Goal: Contribute content: Contribute content

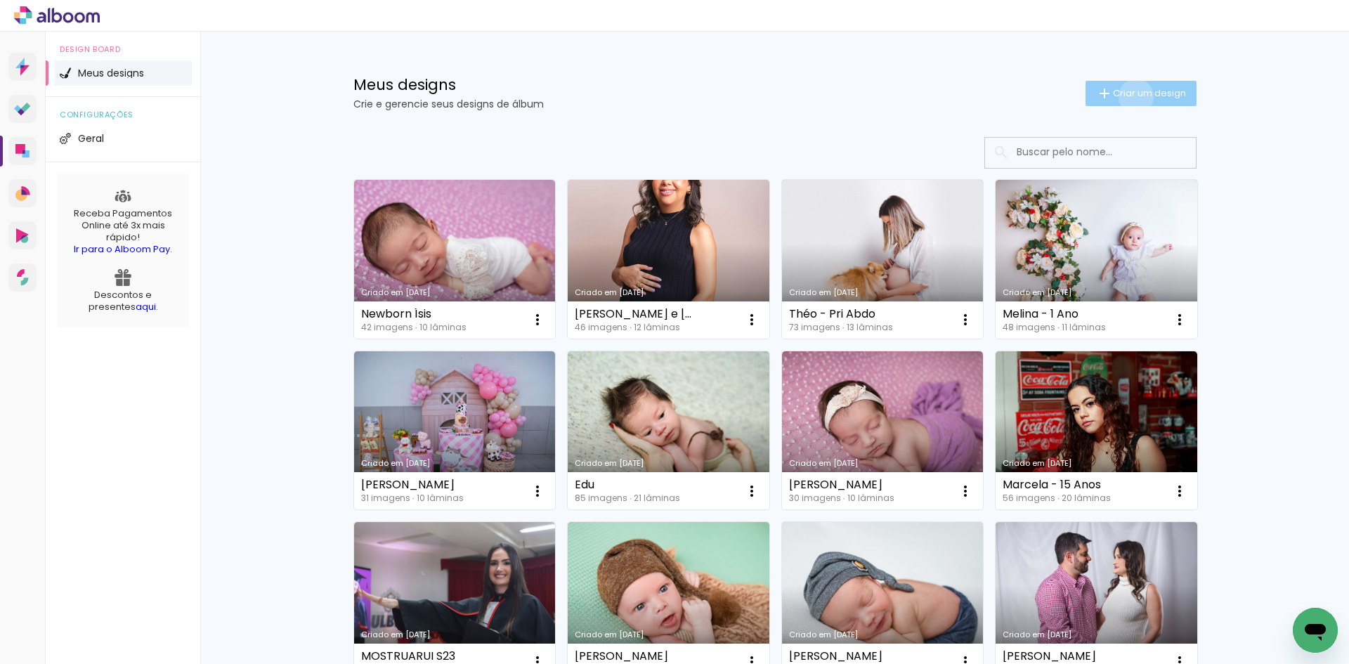
click at [1128, 96] on span "Criar um design" at bounding box center [1149, 93] width 73 height 9
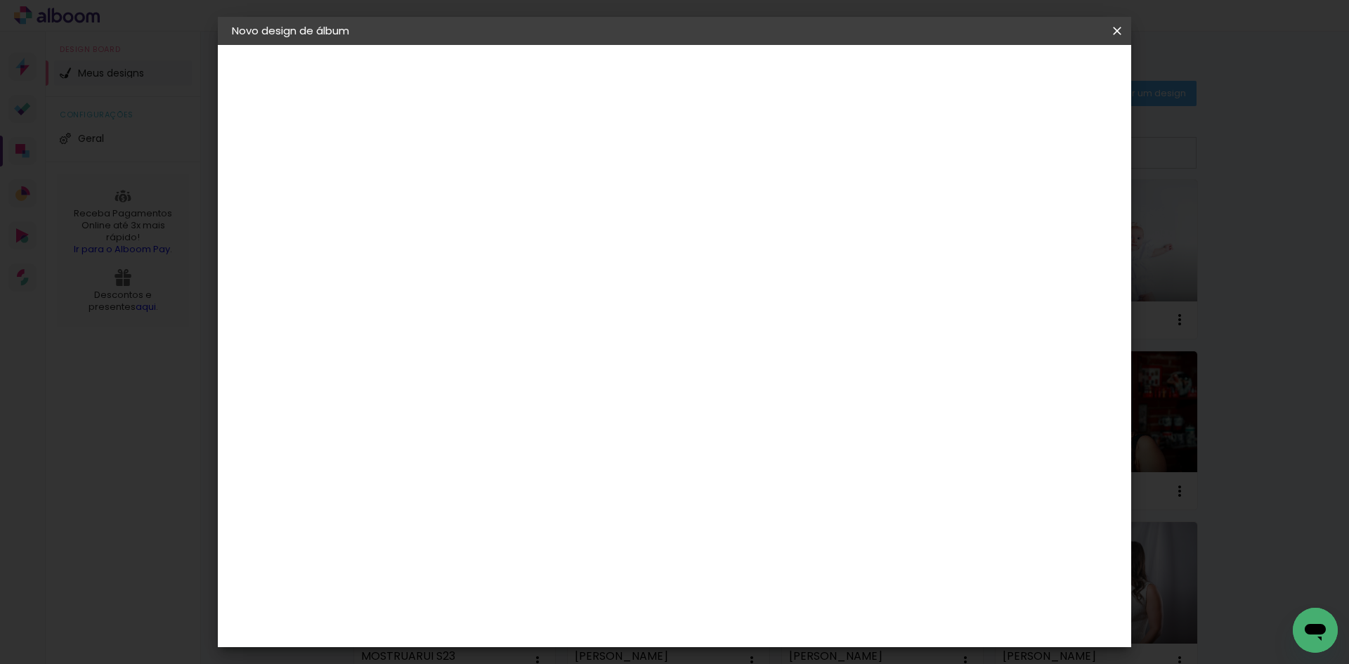
click at [462, 190] on input at bounding box center [462, 189] width 0 height 22
type input "M"
type input "[PERSON_NAME] e [PERSON_NAME]"
type paper-input "[PERSON_NAME] e [PERSON_NAME]"
click at [0, 0] on slot "Avançar" at bounding box center [0, 0] width 0 height 0
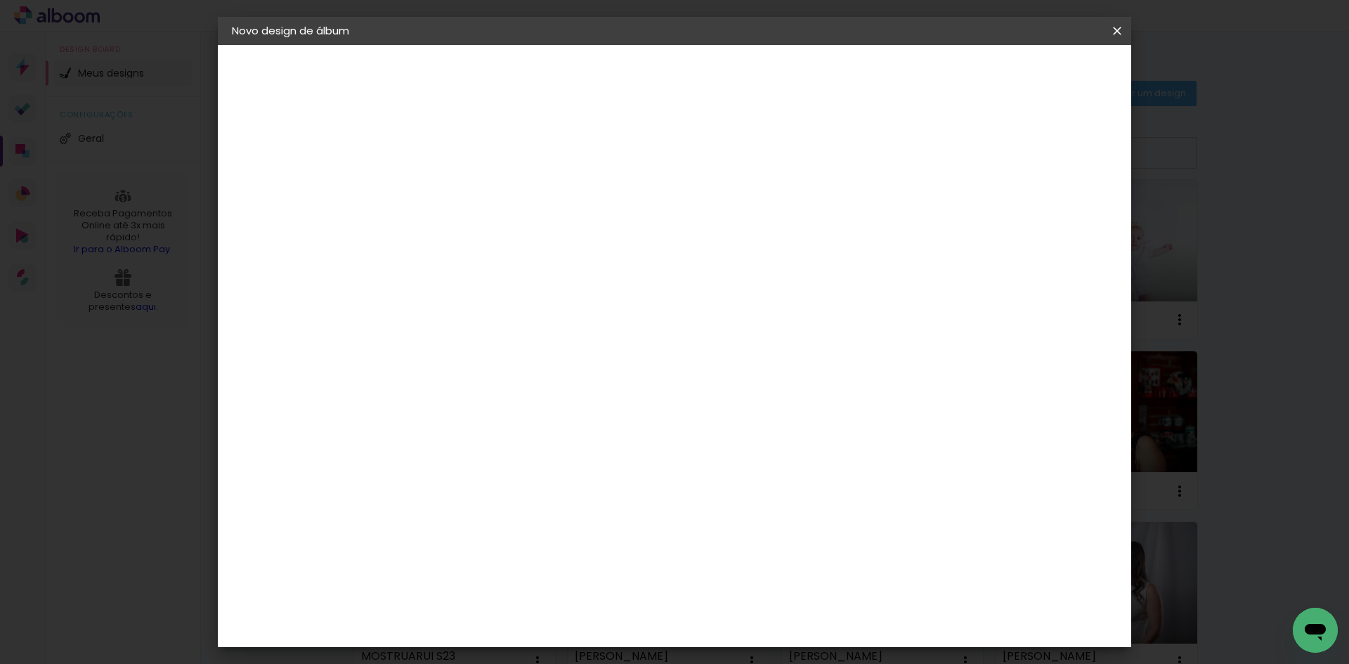
scroll to position [3440, 0]
click at [725, 66] on paper-button "Avançar" at bounding box center [690, 75] width 69 height 24
click at [517, 234] on input "text" at bounding box center [489, 245] width 55 height 22
click at [719, 227] on paper-item "Padrão" at bounding box center [765, 233] width 281 height 28
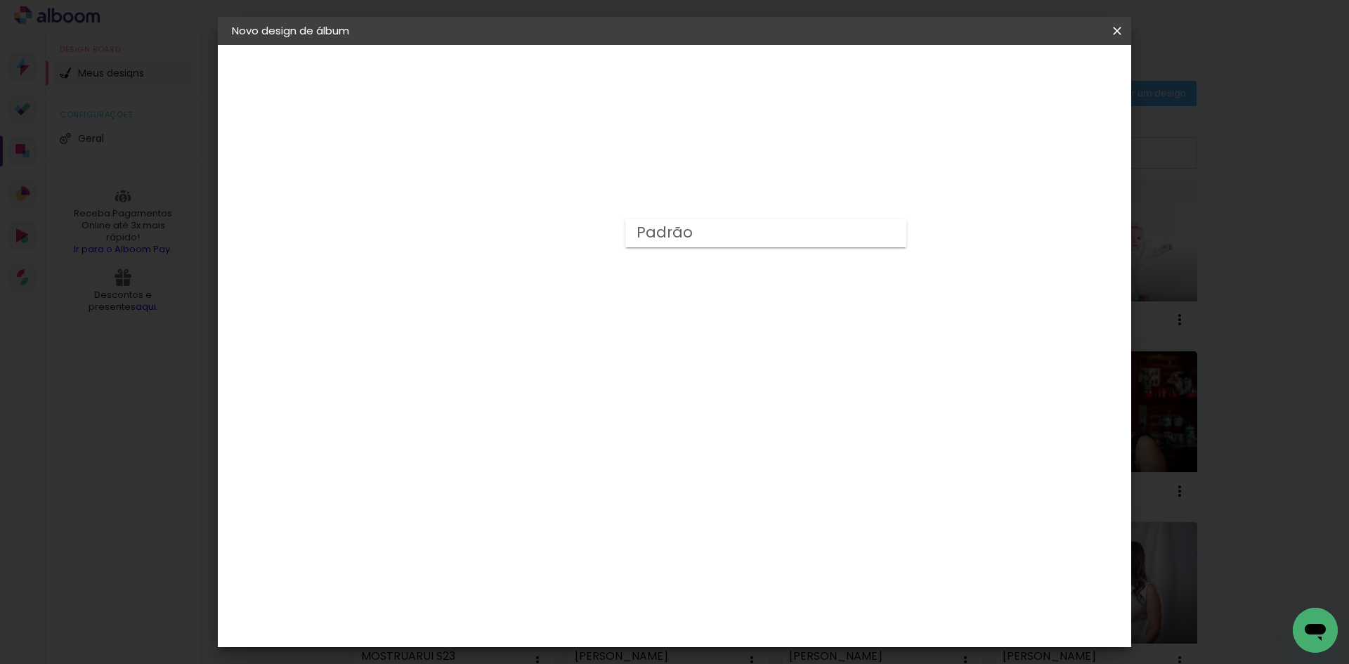
type input "Padrão"
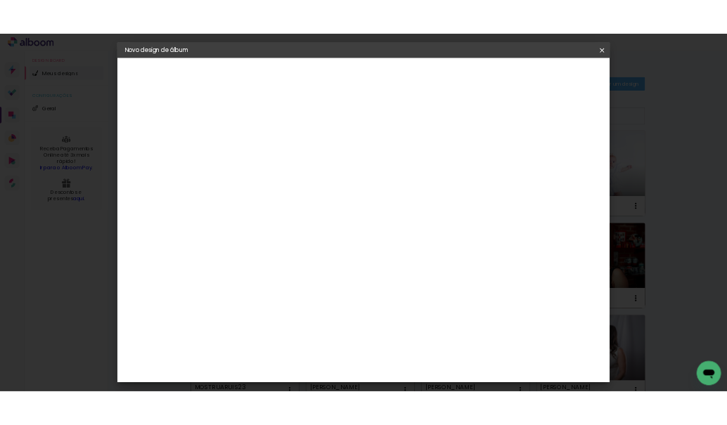
scroll to position [281, 0]
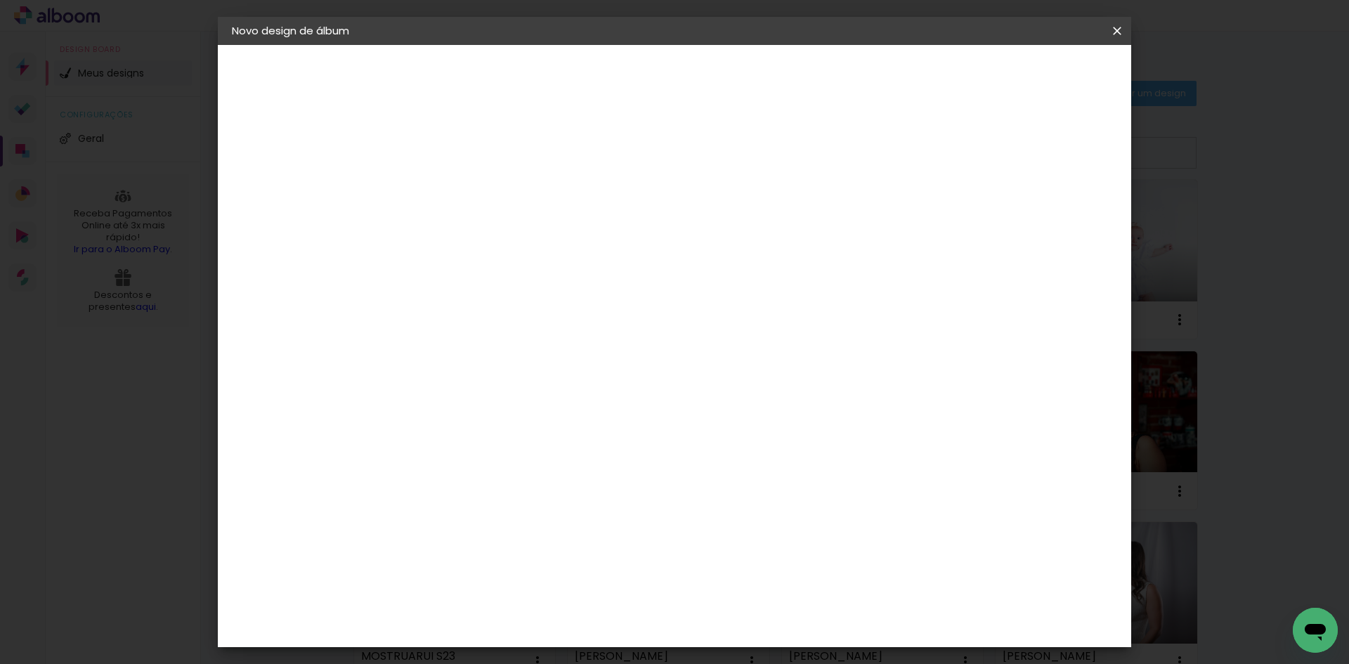
click at [557, 545] on span "30 × 30" at bounding box center [523, 563] width 65 height 37
click at [0, 0] on slot "Avançar" at bounding box center [0, 0] width 0 height 0
click at [1030, 71] on span "Iniciar design" at bounding box center [998, 75] width 64 height 10
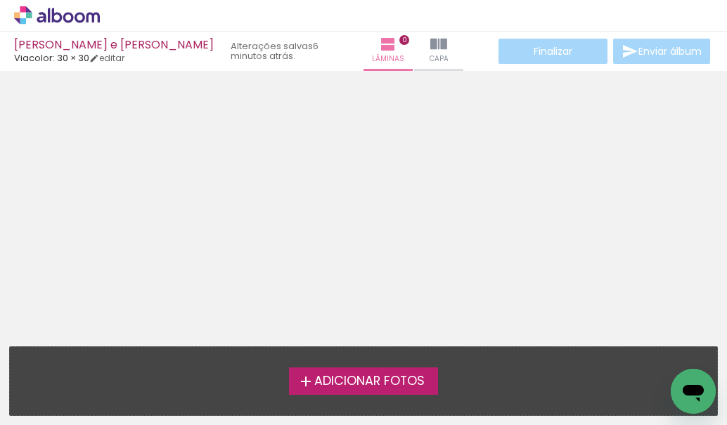
click at [401, 390] on label "Adicionar Fotos" at bounding box center [364, 381] width 150 height 27
click at [0, 0] on input "file" at bounding box center [0, 0] width 0 height 0
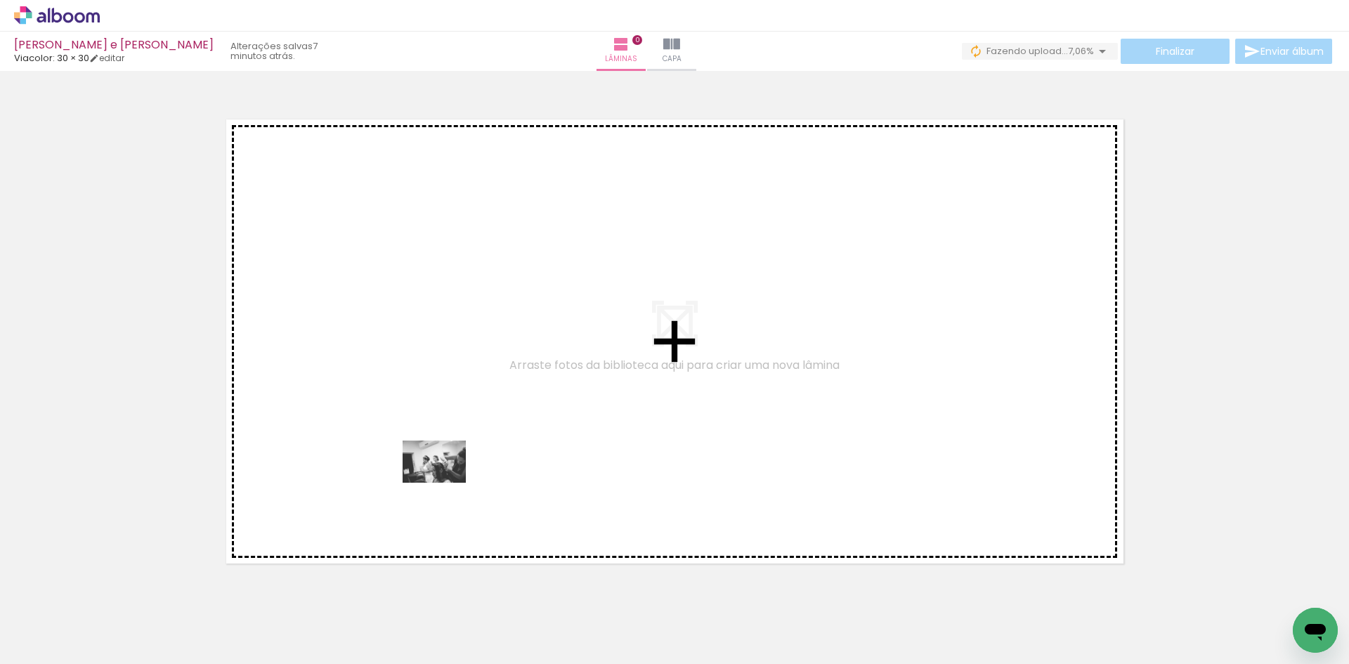
drag, startPoint x: 465, startPoint y: 632, endPoint x: 447, endPoint y: 480, distance: 153.5
click at [447, 480] on quentale-workspace at bounding box center [674, 332] width 1349 height 664
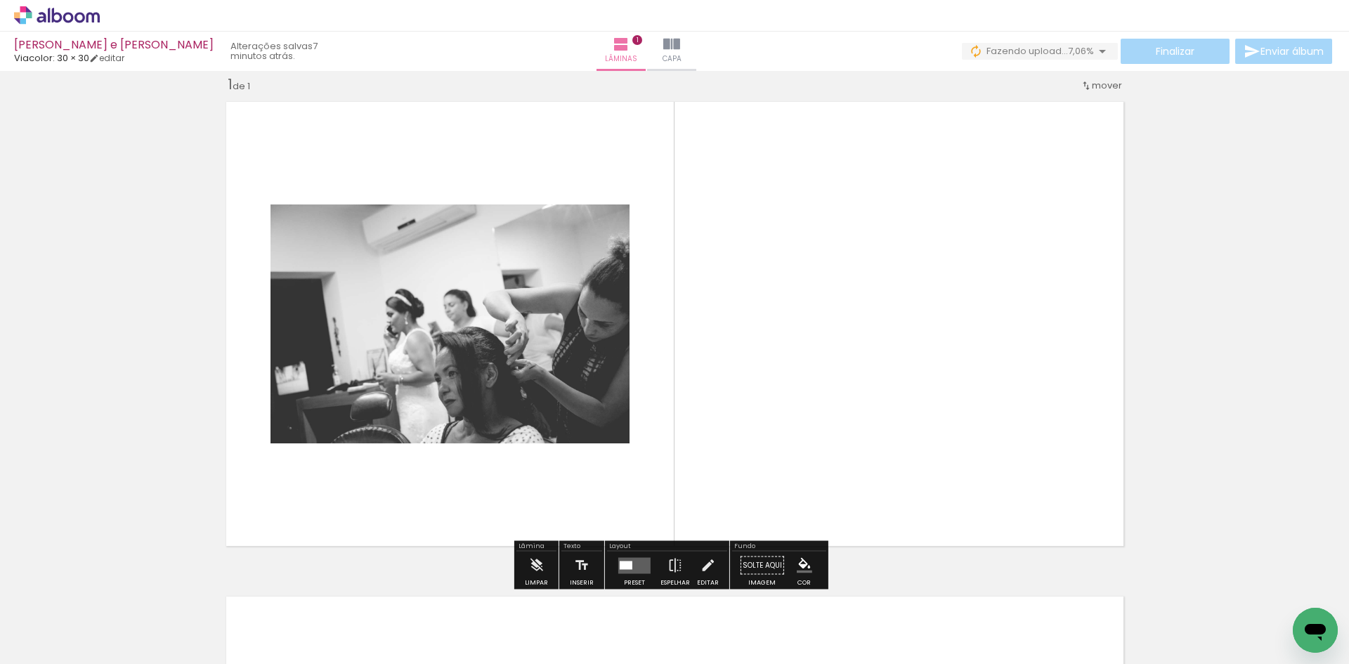
scroll to position [18, 0]
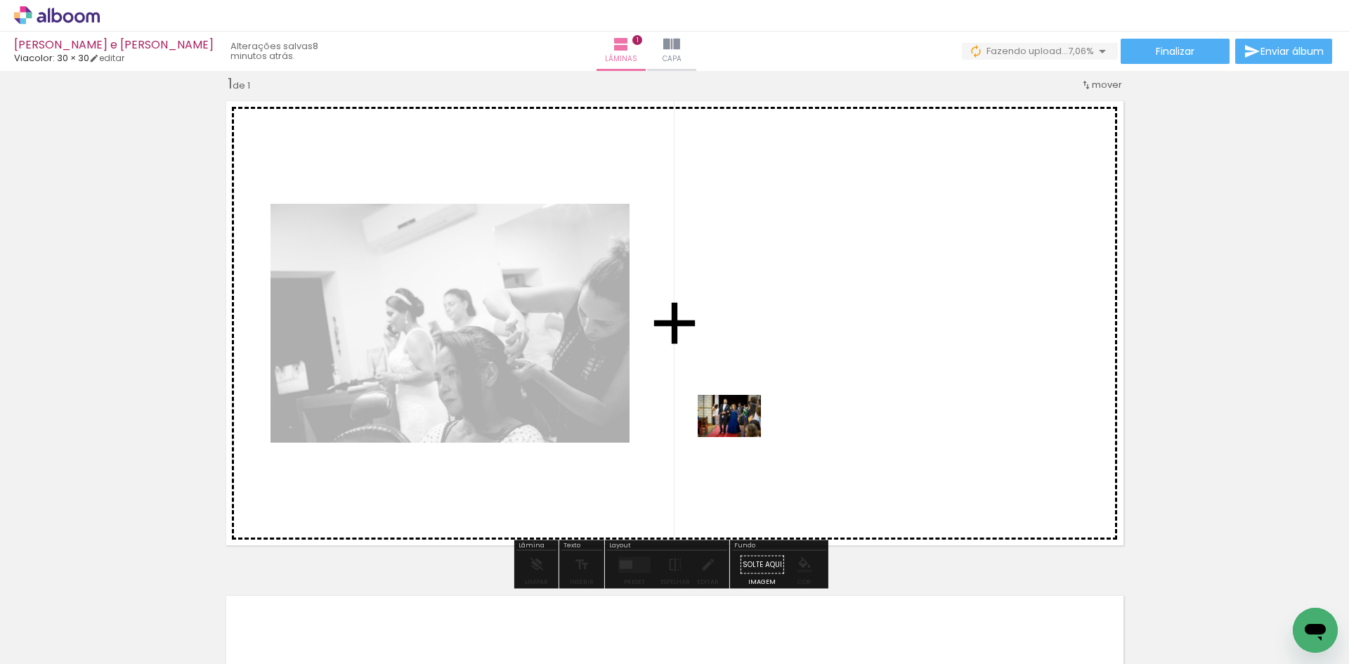
drag, startPoint x: 580, startPoint y: 590, endPoint x: 740, endPoint y: 437, distance: 221.2
click at [740, 437] on quentale-workspace at bounding box center [674, 332] width 1349 height 664
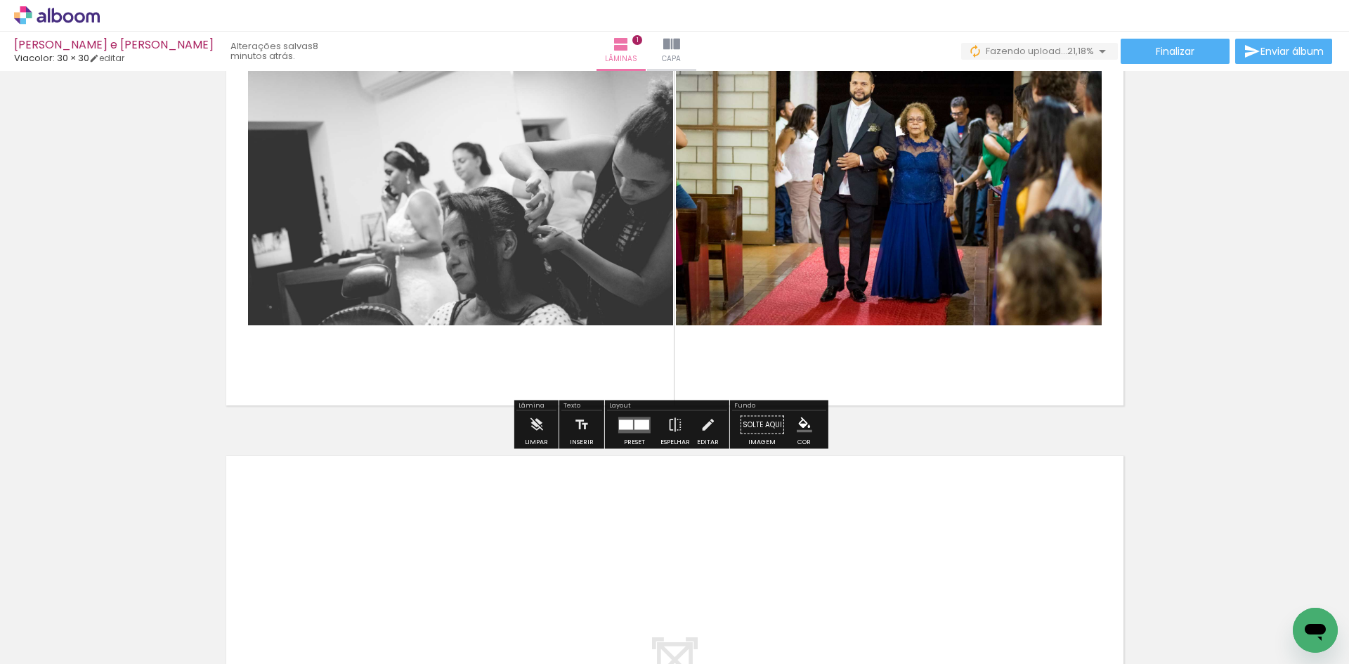
scroll to position [159, 0]
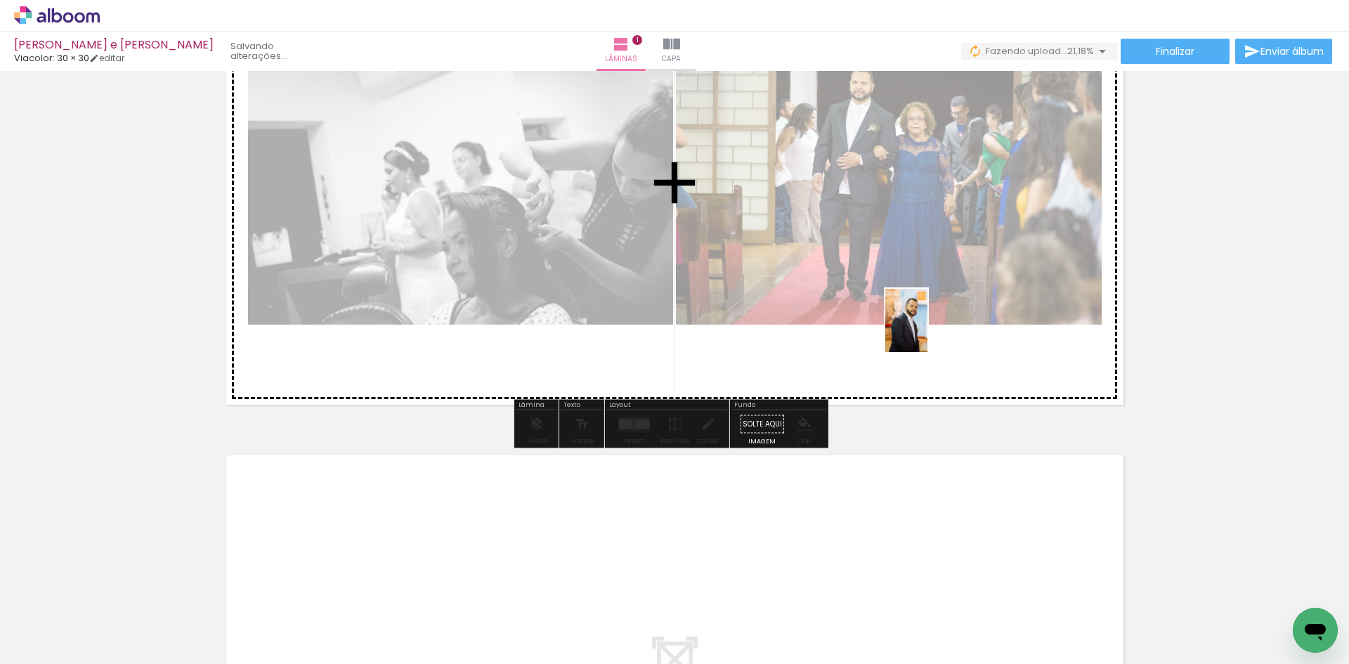
drag, startPoint x: 664, startPoint y: 564, endPoint x: 928, endPoint y: 331, distance: 351.5
click at [928, 331] on quentale-workspace at bounding box center [674, 332] width 1349 height 664
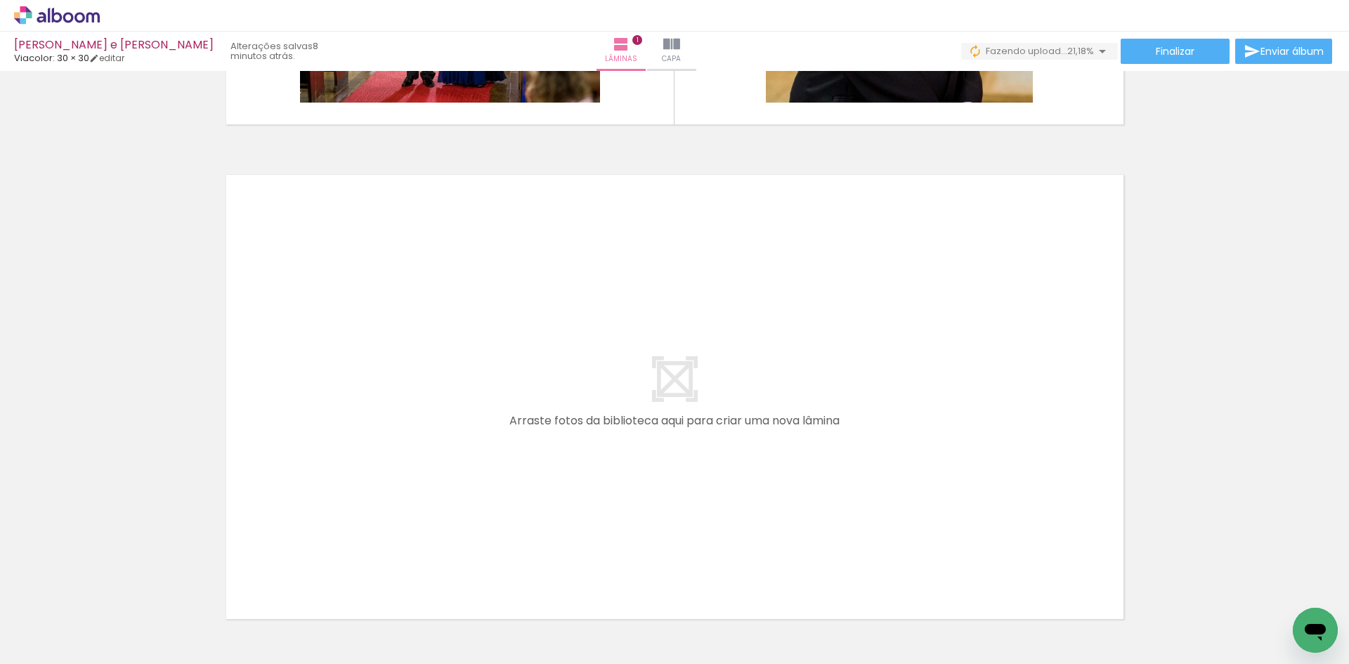
scroll to position [440, 0]
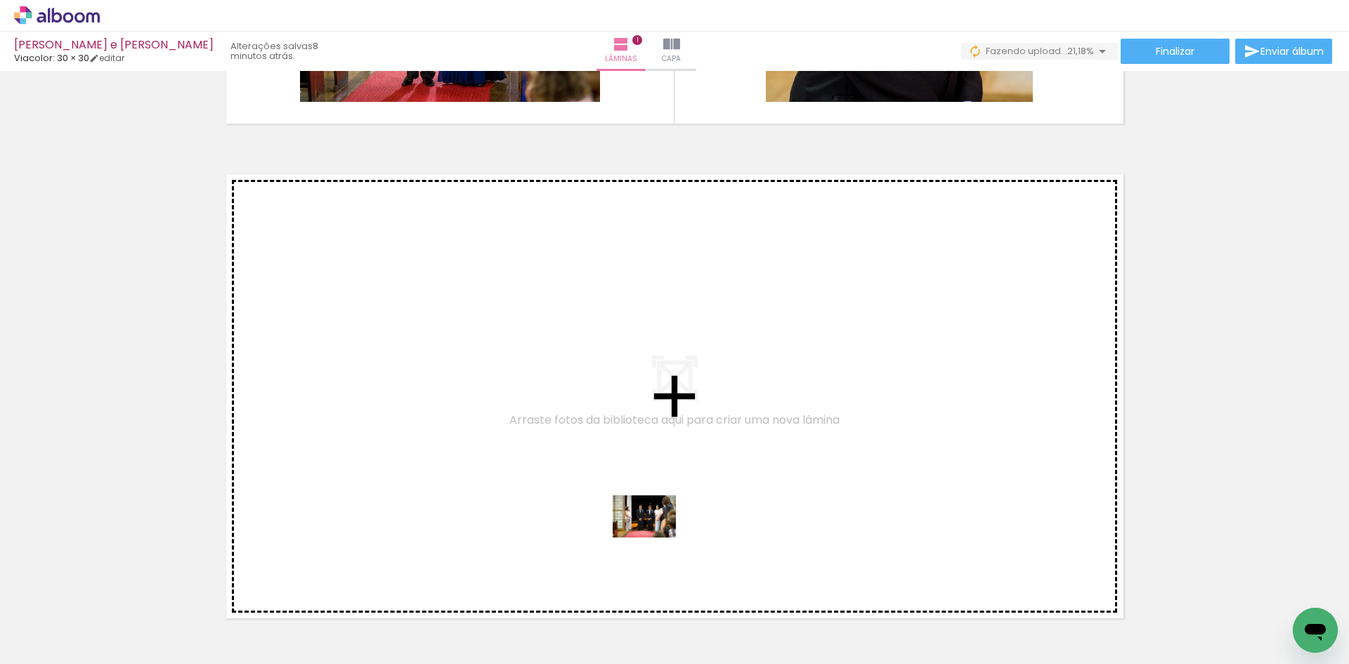
drag, startPoint x: 702, startPoint y: 618, endPoint x: 630, endPoint y: 507, distance: 132.2
click at [630, 507] on quentale-workspace at bounding box center [674, 332] width 1349 height 664
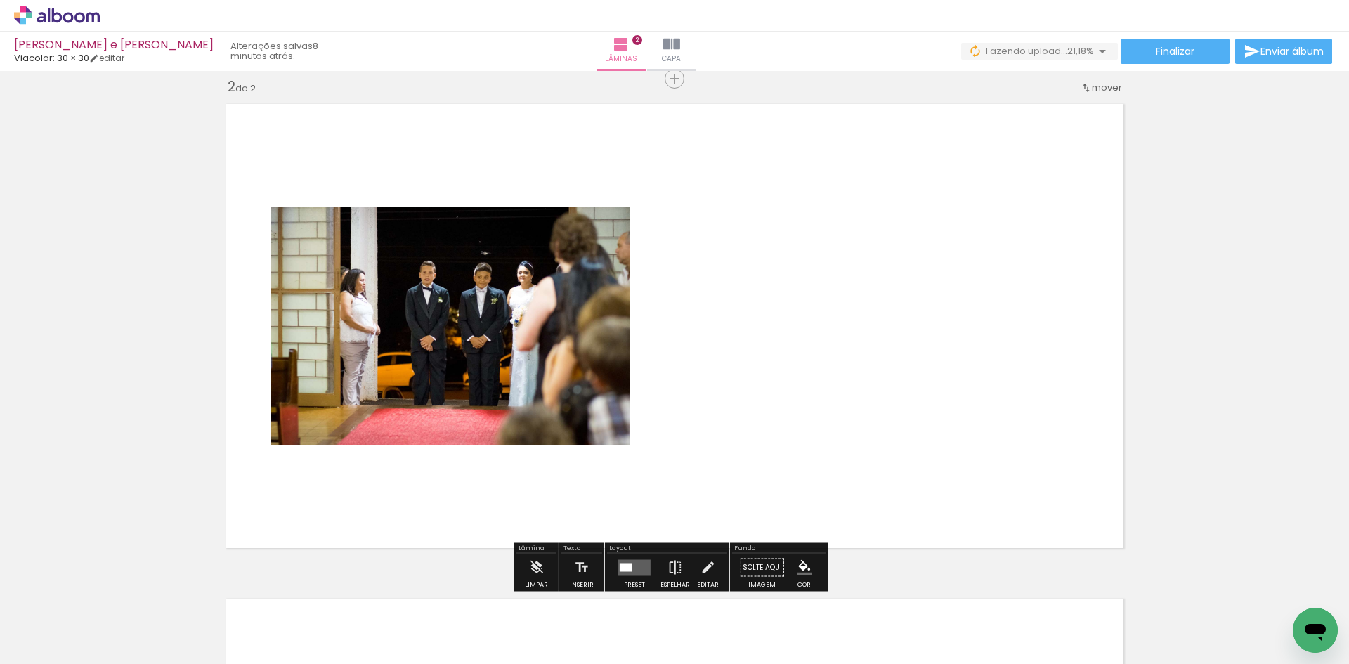
scroll to position [513, 0]
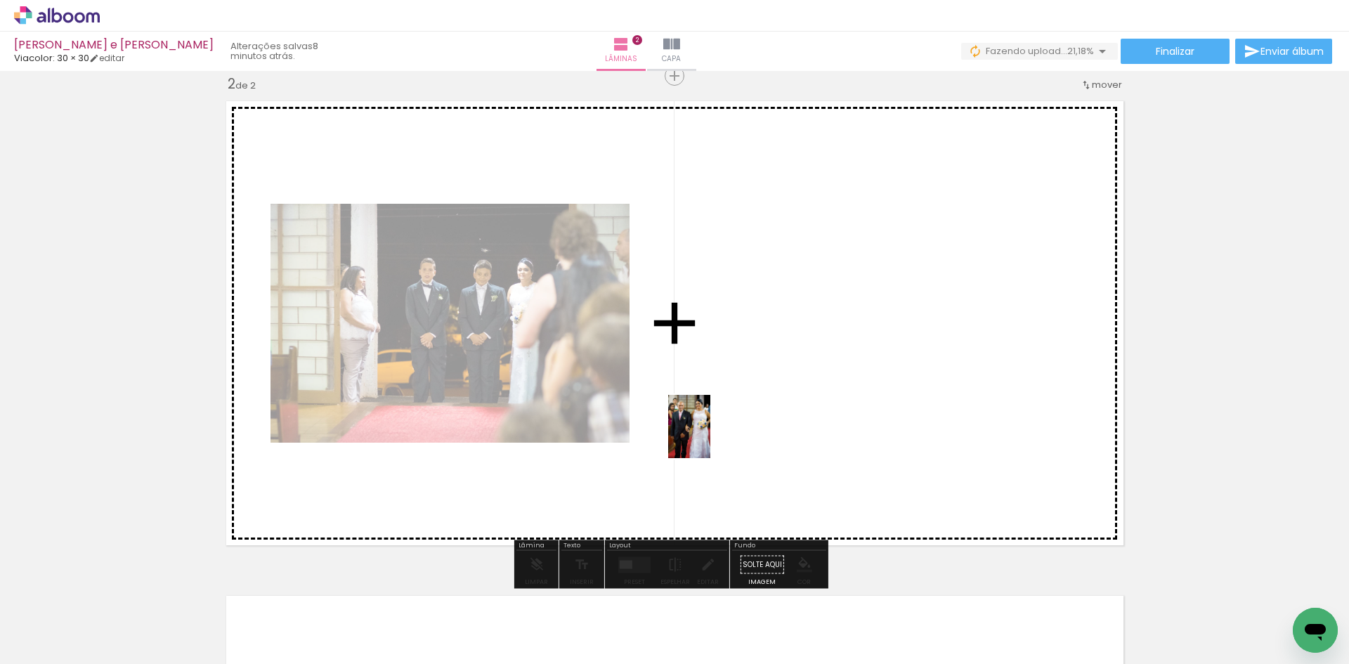
drag, startPoint x: 783, startPoint y: 621, endPoint x: 874, endPoint y: 574, distance: 102.8
click at [706, 419] on quentale-workspace at bounding box center [674, 332] width 1349 height 664
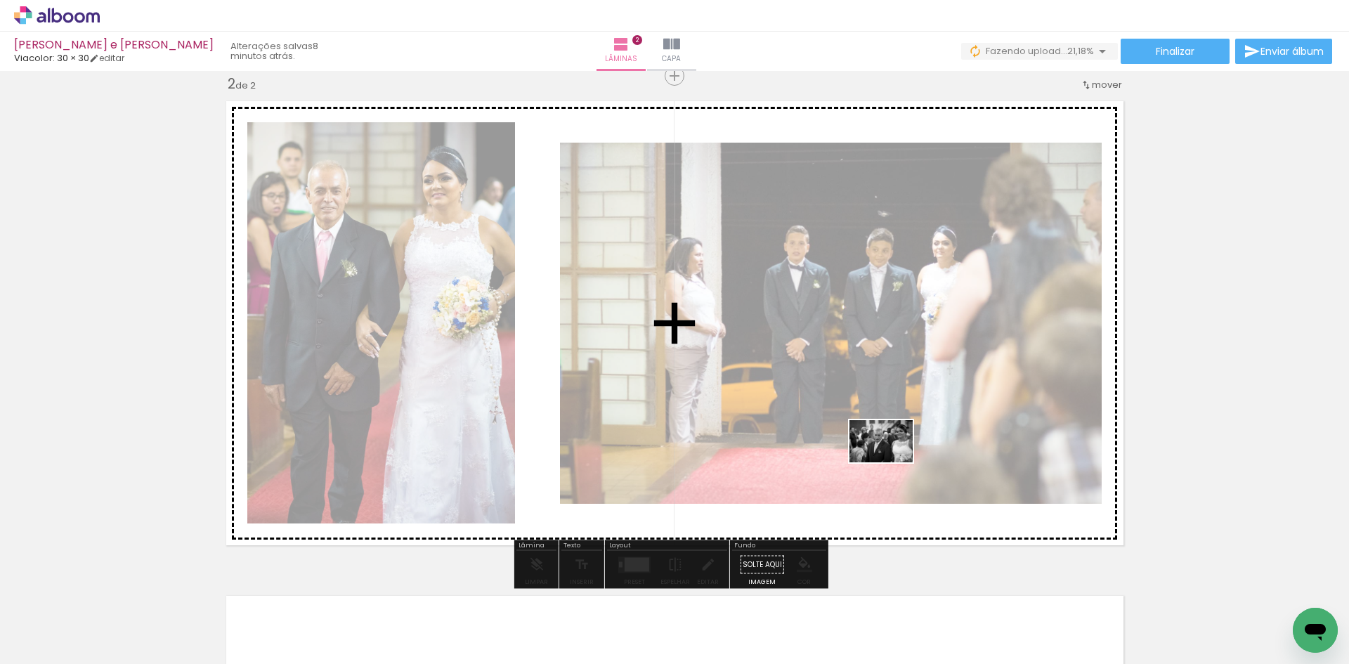
drag, startPoint x: 882, startPoint y: 613, endPoint x: 892, endPoint y: 462, distance: 151.4
click at [892, 462] on quentale-workspace at bounding box center [674, 332] width 1349 height 664
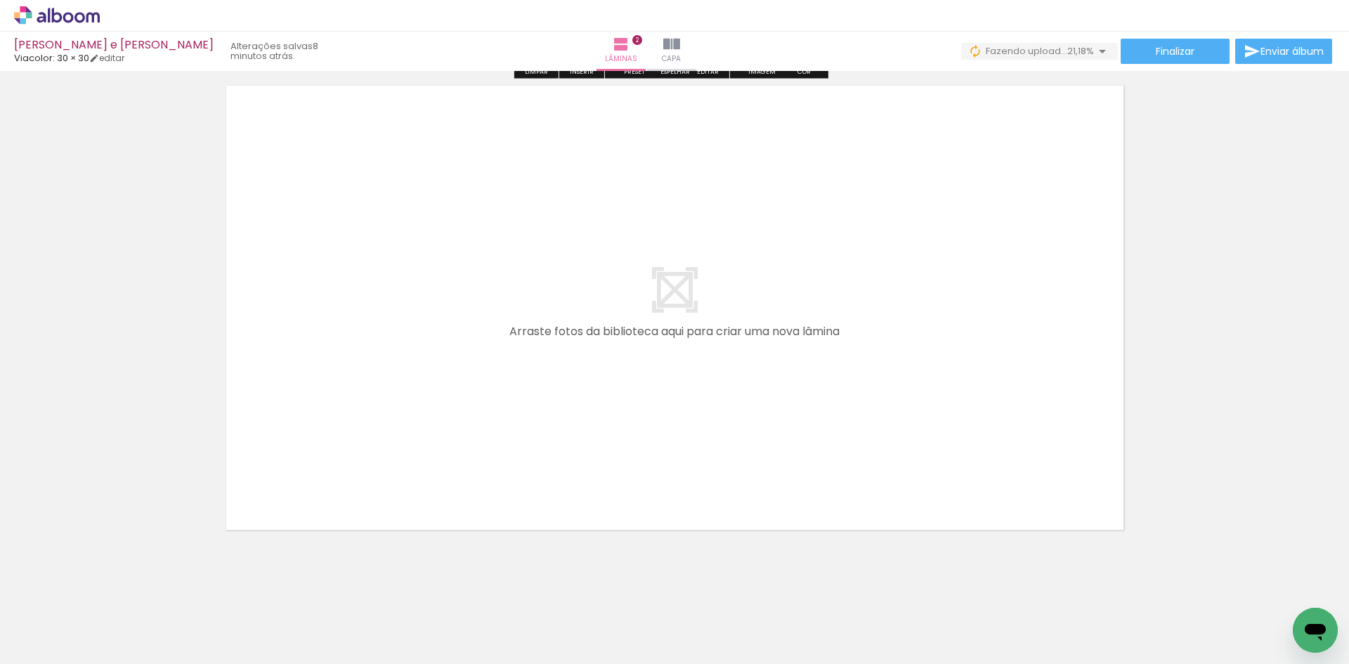
scroll to position [1034, 0]
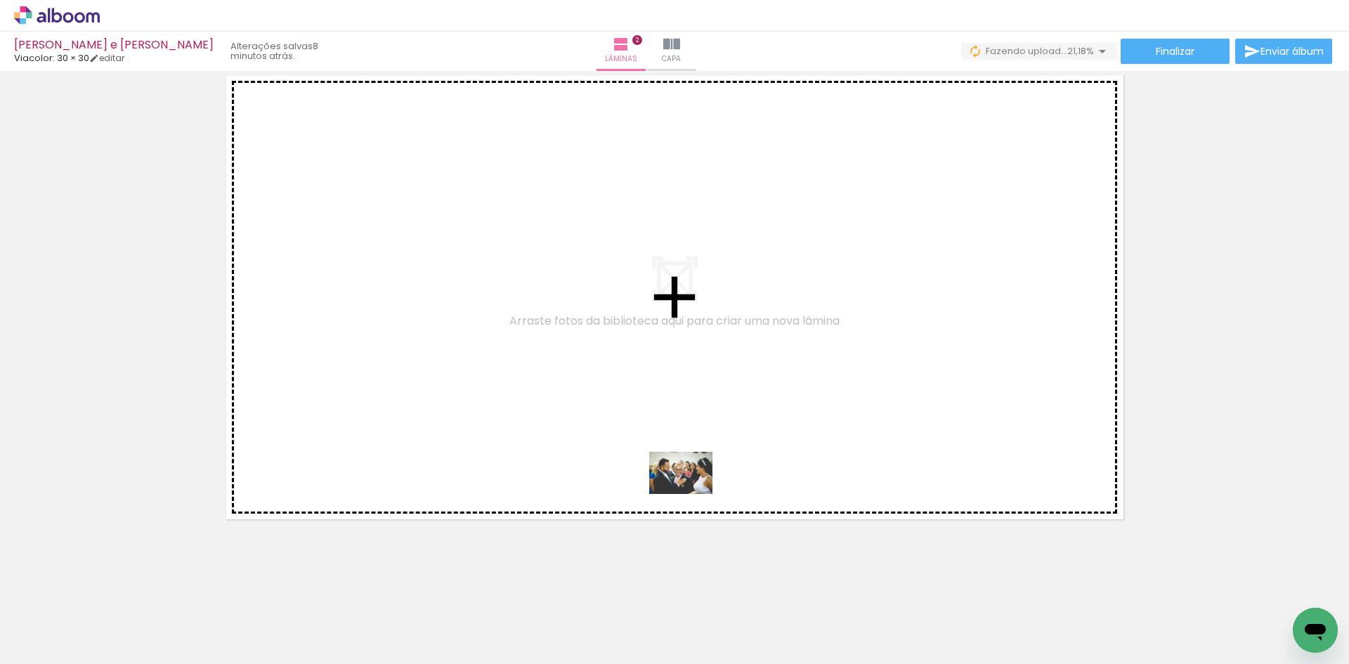
drag, startPoint x: 930, startPoint y: 627, endPoint x: 692, endPoint y: 494, distance: 273.4
click at [692, 494] on quentale-workspace at bounding box center [674, 332] width 1349 height 664
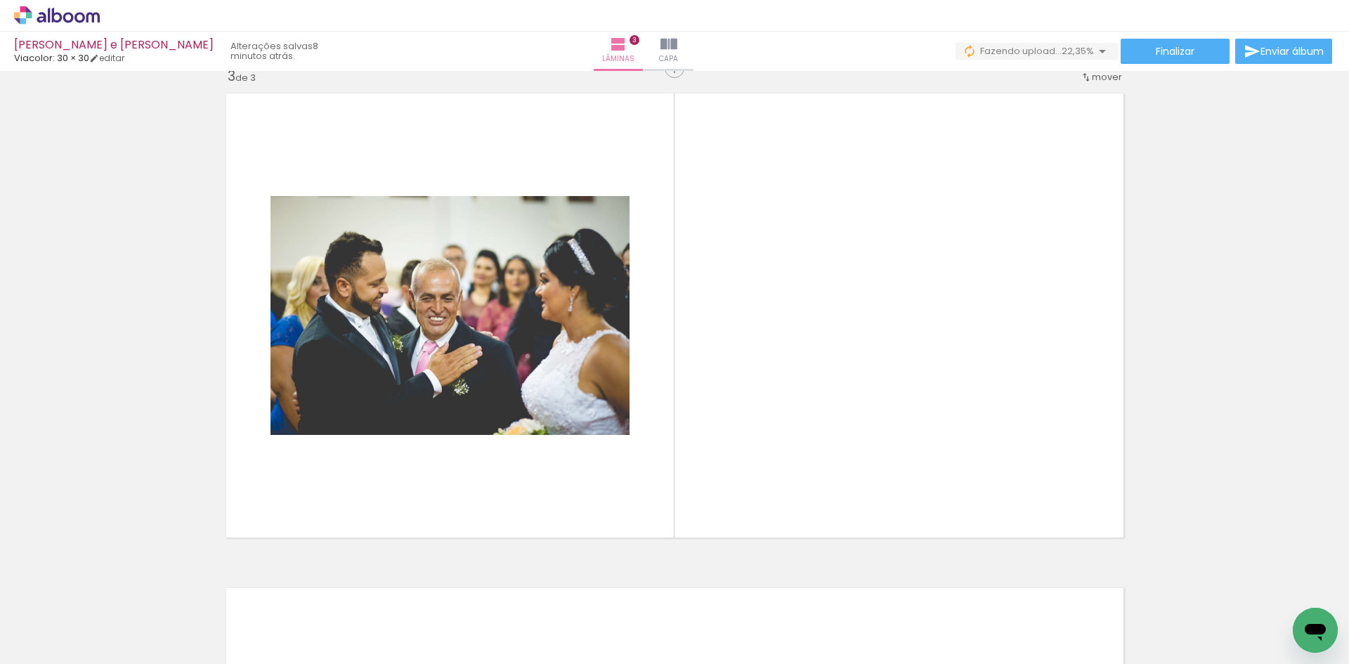
scroll to position [1008, 0]
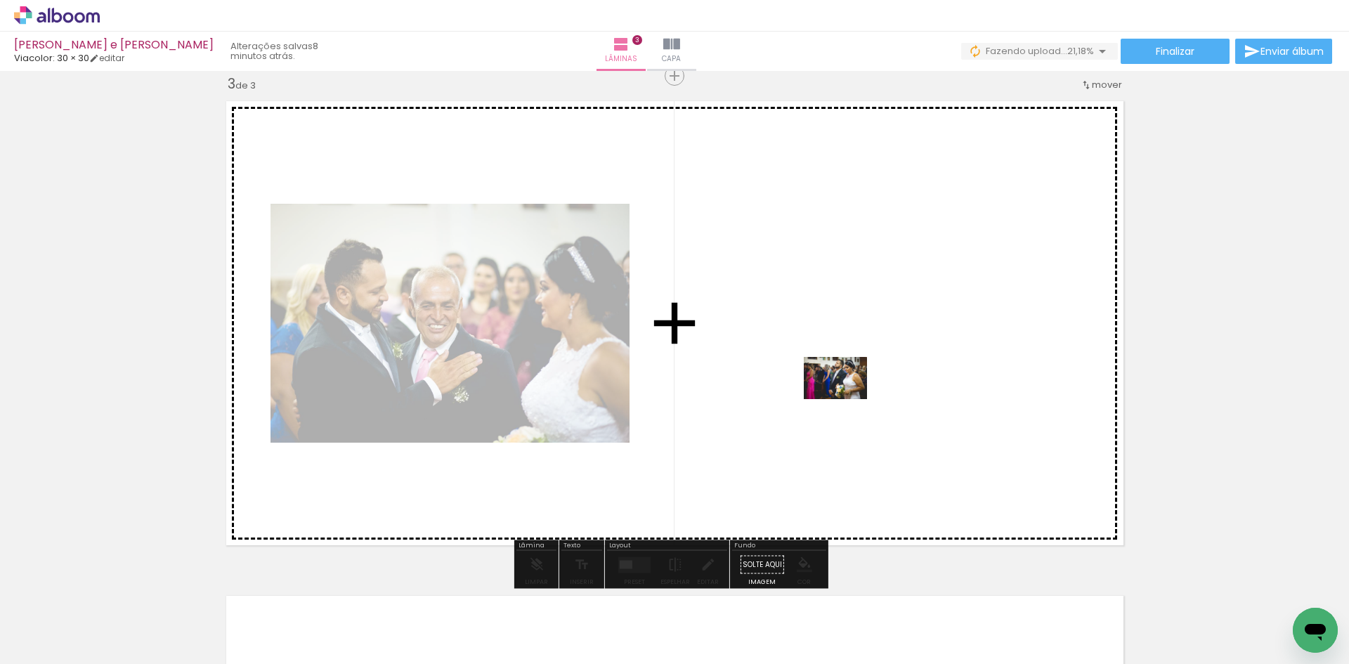
drag, startPoint x: 1093, startPoint y: 615, endPoint x: 831, endPoint y: 389, distance: 346.3
click at [831, 389] on quentale-workspace at bounding box center [674, 332] width 1349 height 664
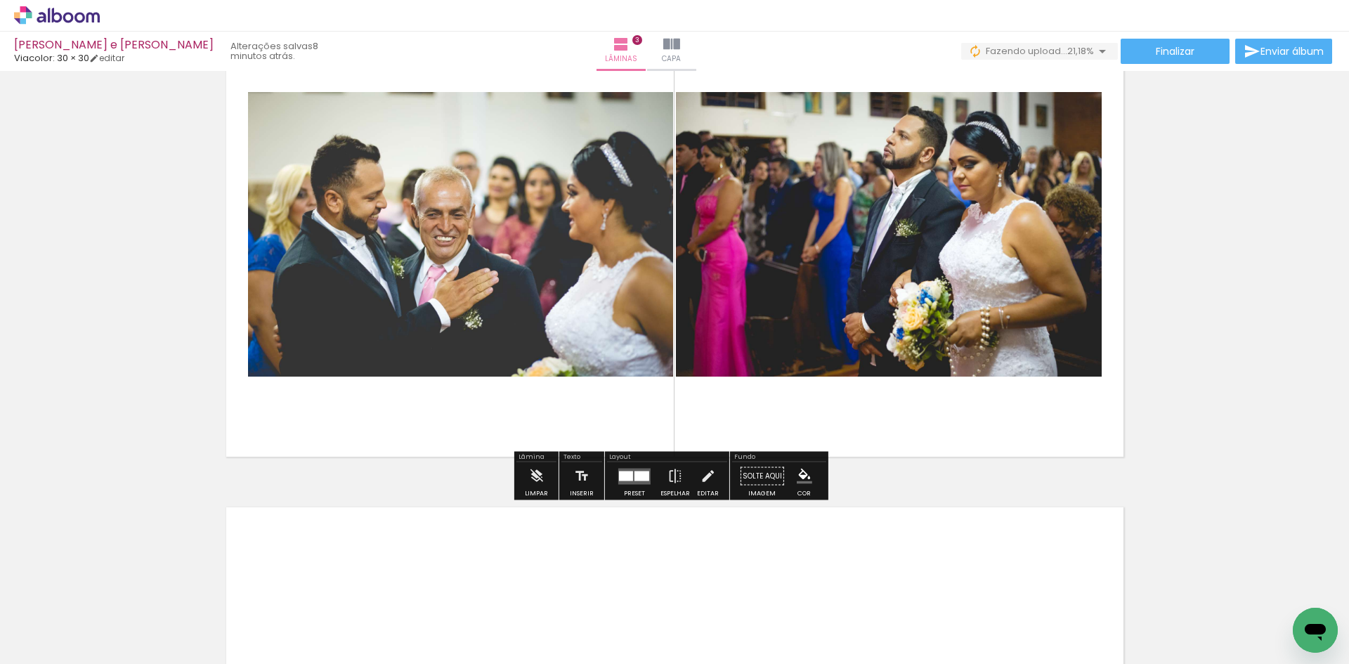
scroll to position [1148, 0]
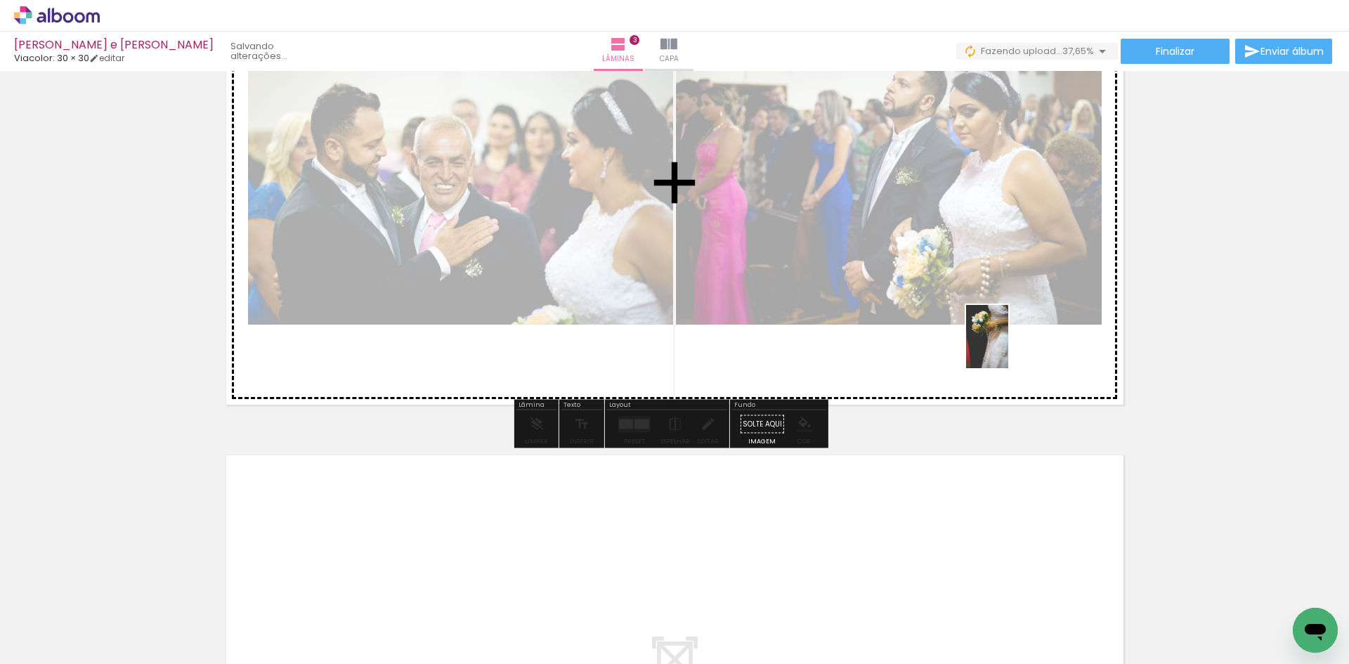
drag, startPoint x: 1022, startPoint y: 608, endPoint x: 1007, endPoint y: 344, distance: 263.9
click at [1007, 344] on quentale-workspace at bounding box center [674, 332] width 1349 height 664
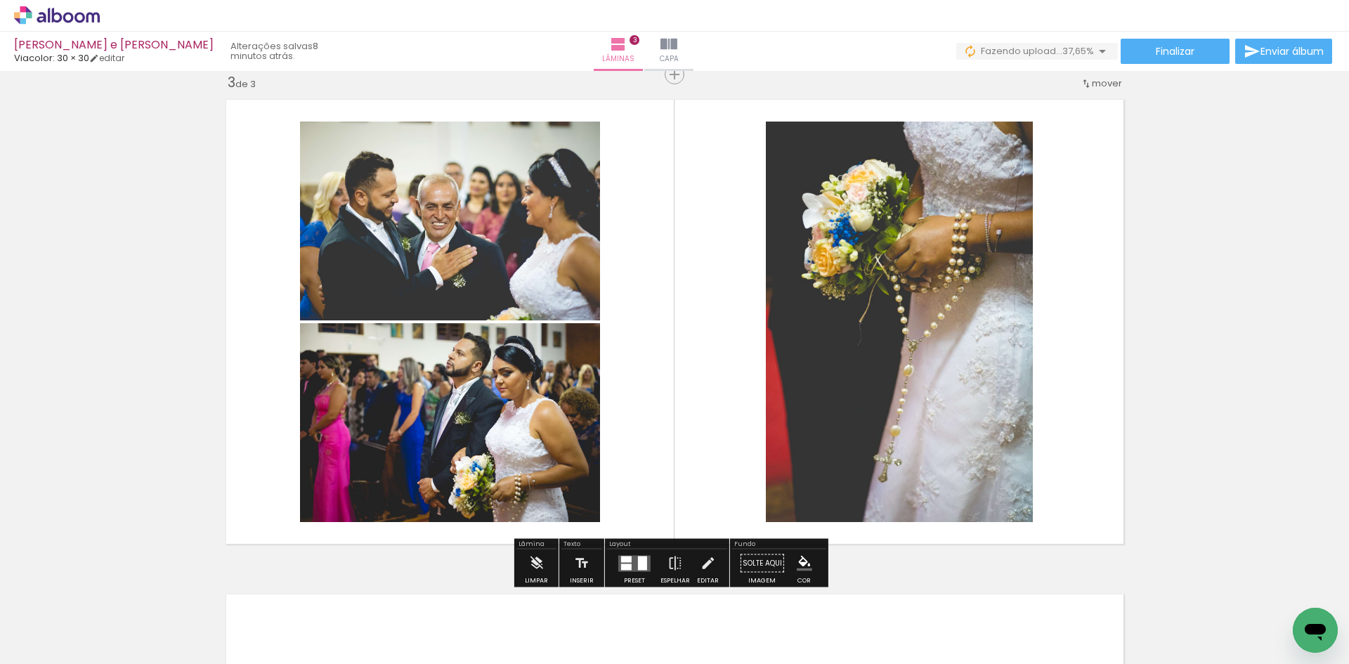
scroll to position [1008, 0]
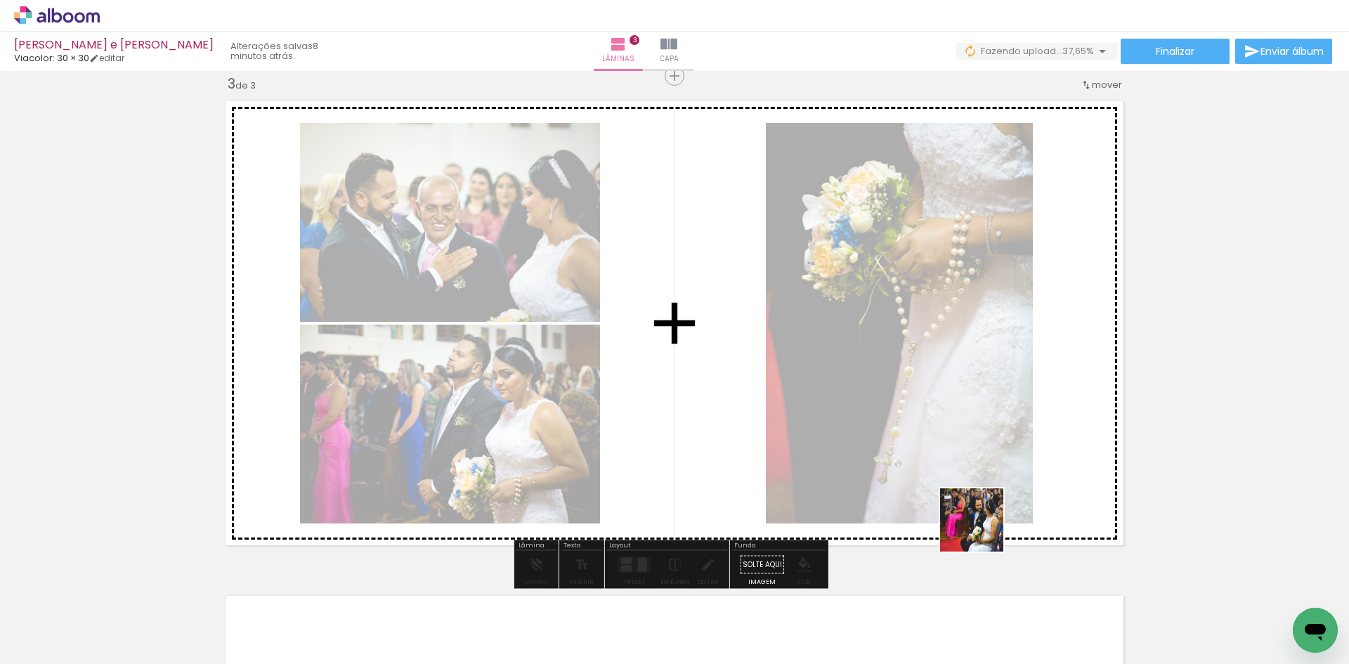
drag, startPoint x: 1145, startPoint y: 611, endPoint x: 893, endPoint y: 498, distance: 276.2
click at [894, 498] on quentale-workspace at bounding box center [674, 332] width 1349 height 664
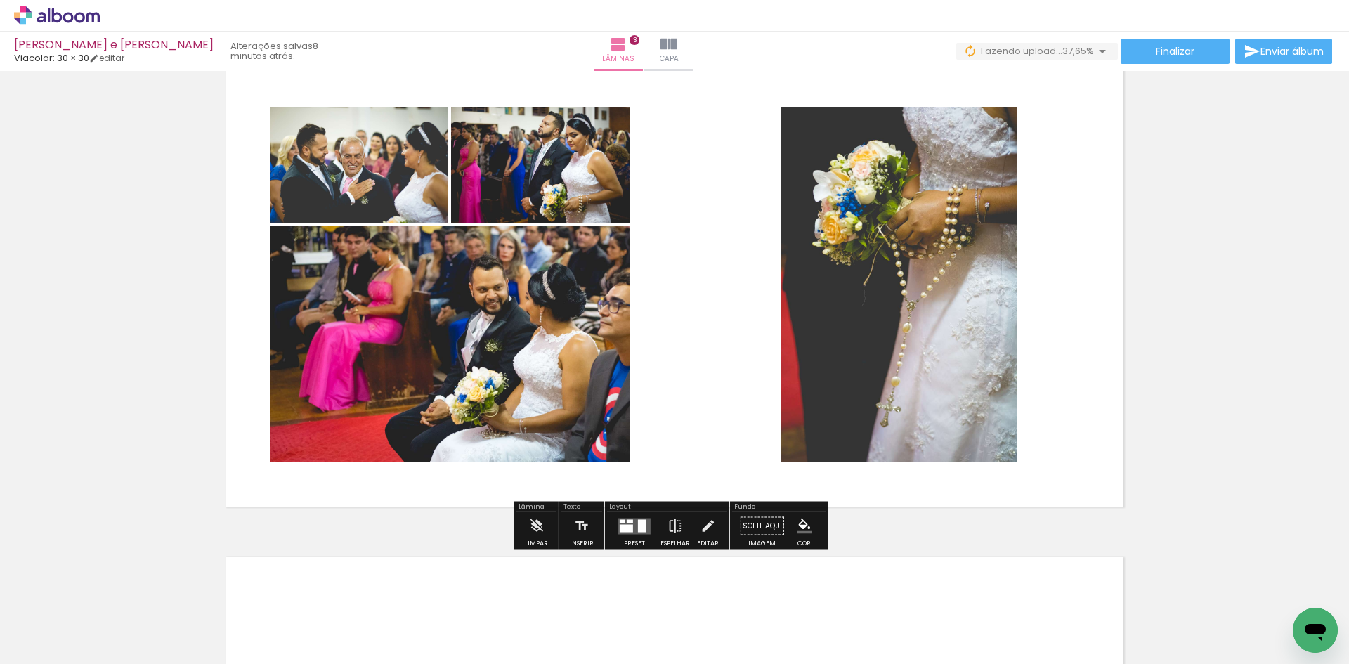
scroll to position [1078, 0]
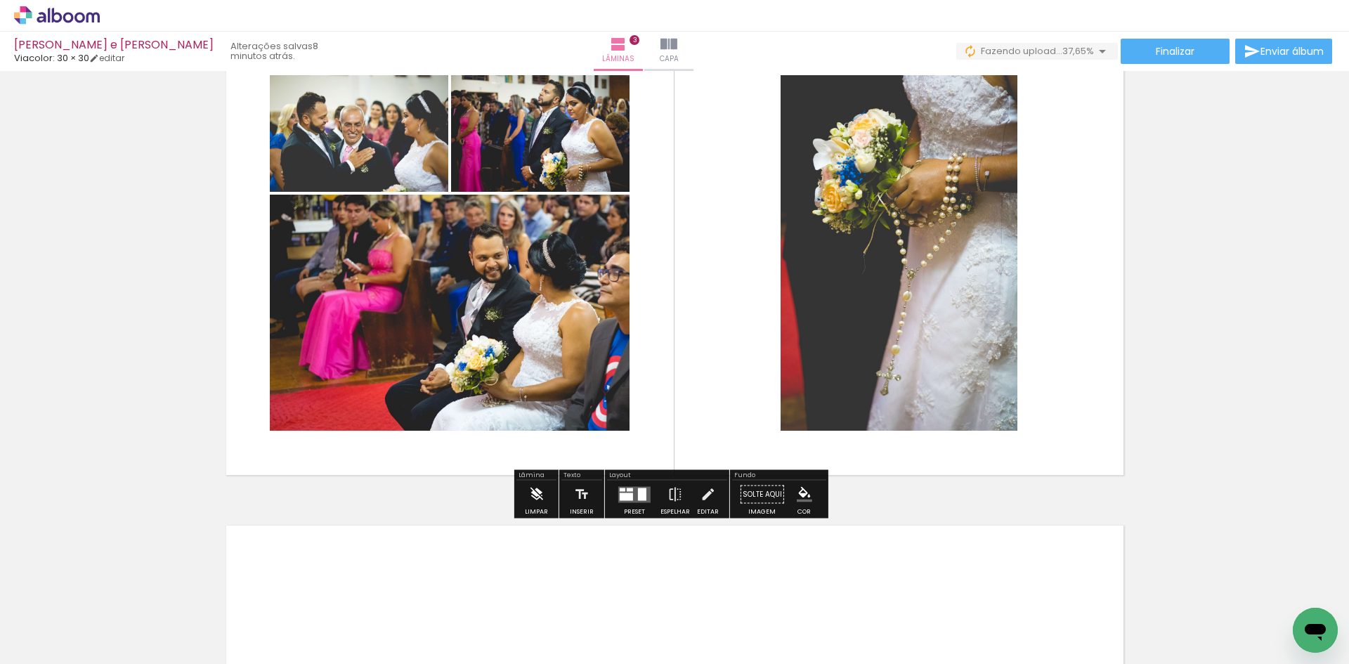
click at [536, 493] on iron-icon at bounding box center [535, 495] width 15 height 28
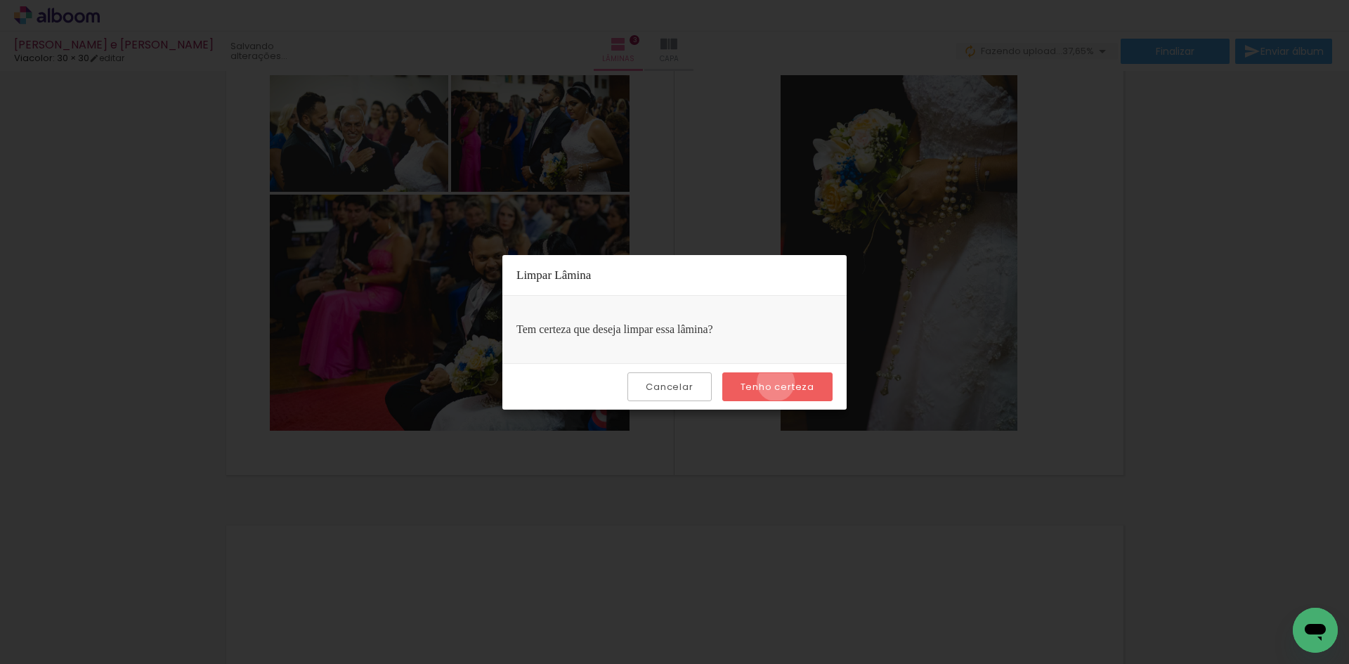
click at [0, 0] on slot "Tenho certeza" at bounding box center [0, 0] width 0 height 0
click at [0, 0] on slot "Cancelar" at bounding box center [0, 0] width 0 height 0
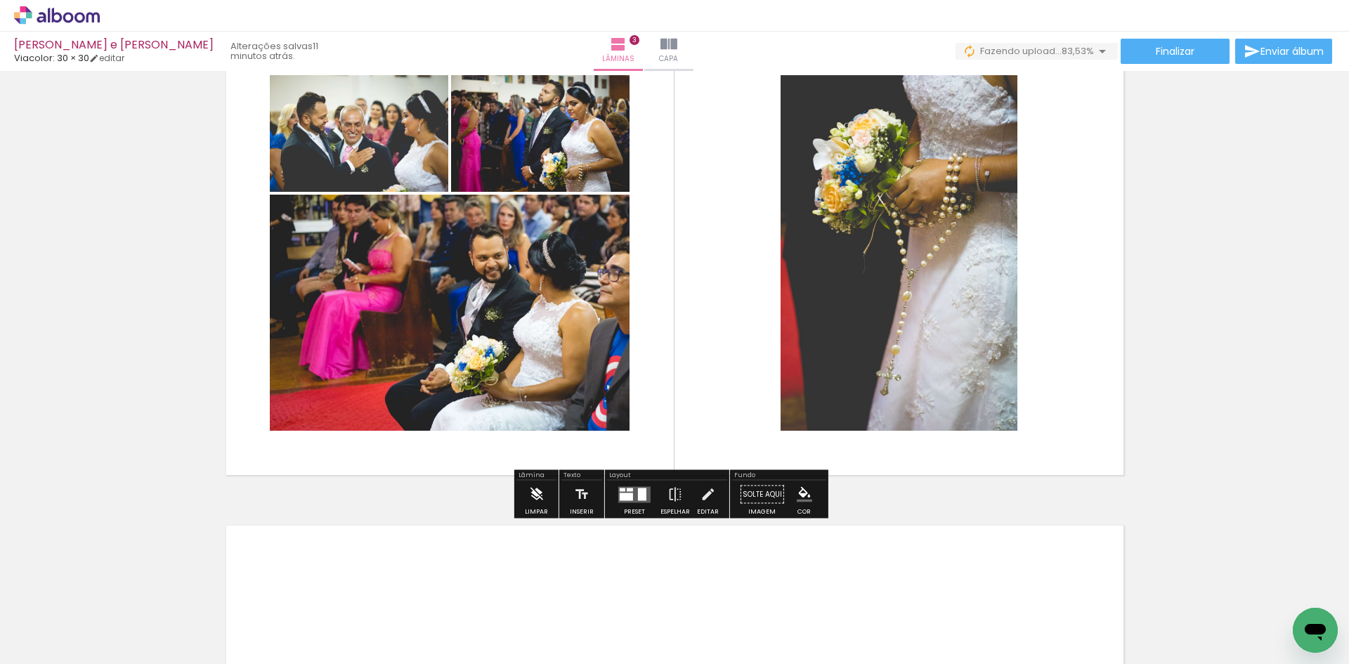
click at [539, 495] on iron-icon at bounding box center [535, 495] width 15 height 28
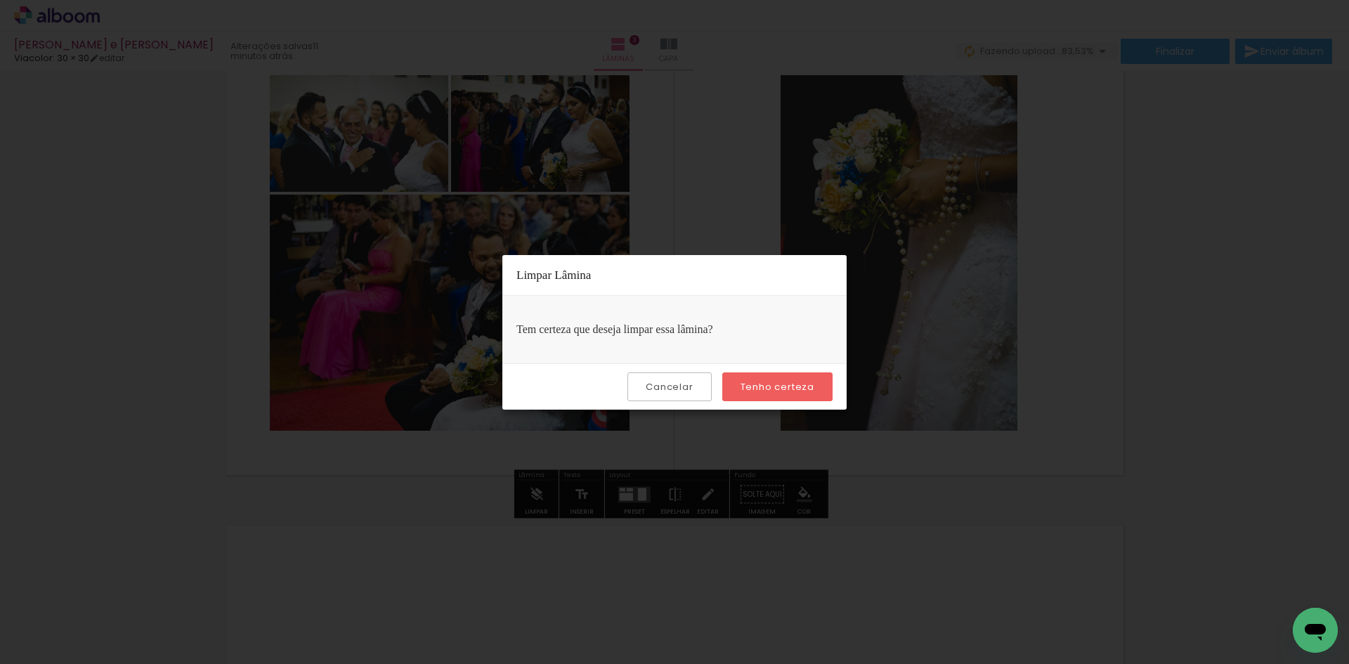
click at [0, 0] on slot "Tenho certeza" at bounding box center [0, 0] width 0 height 0
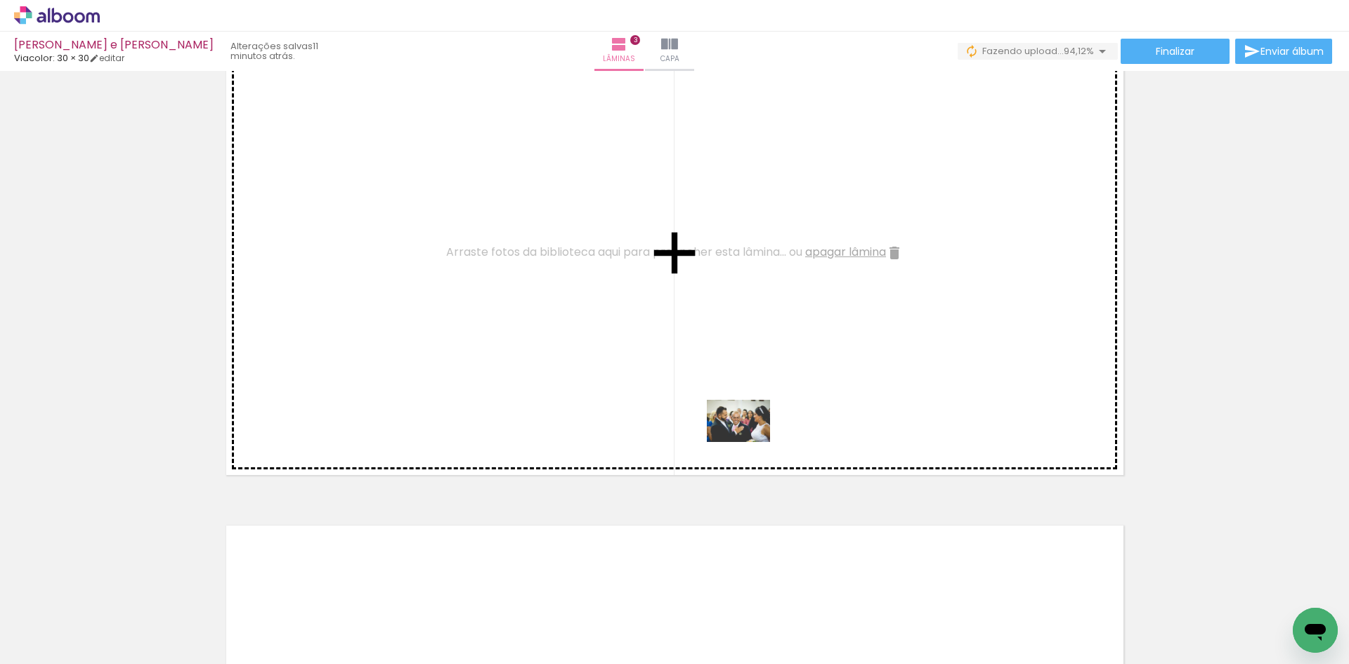
drag, startPoint x: 937, startPoint y: 626, endPoint x: 736, endPoint y: 431, distance: 280.3
click at [736, 431] on quentale-workspace at bounding box center [674, 332] width 1349 height 664
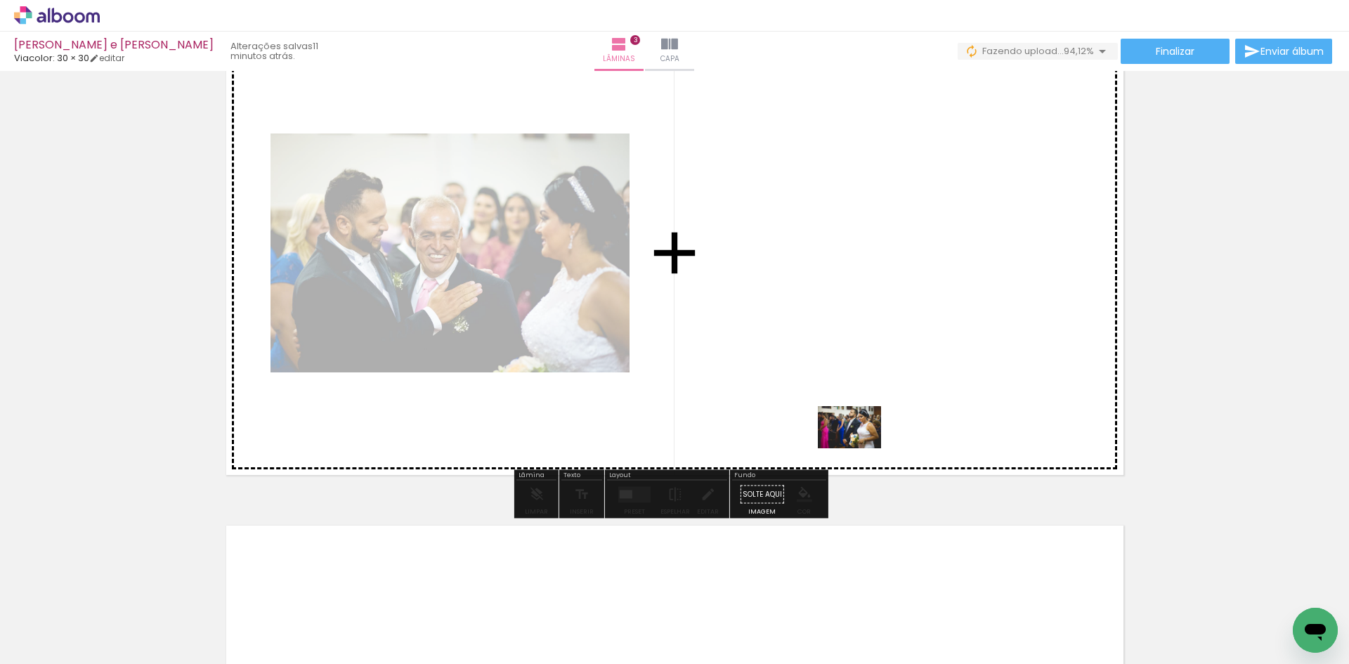
drag, startPoint x: 1092, startPoint y: 619, endPoint x: 881, endPoint y: 410, distance: 297.7
click at [817, 371] on quentale-workspace at bounding box center [674, 332] width 1349 height 664
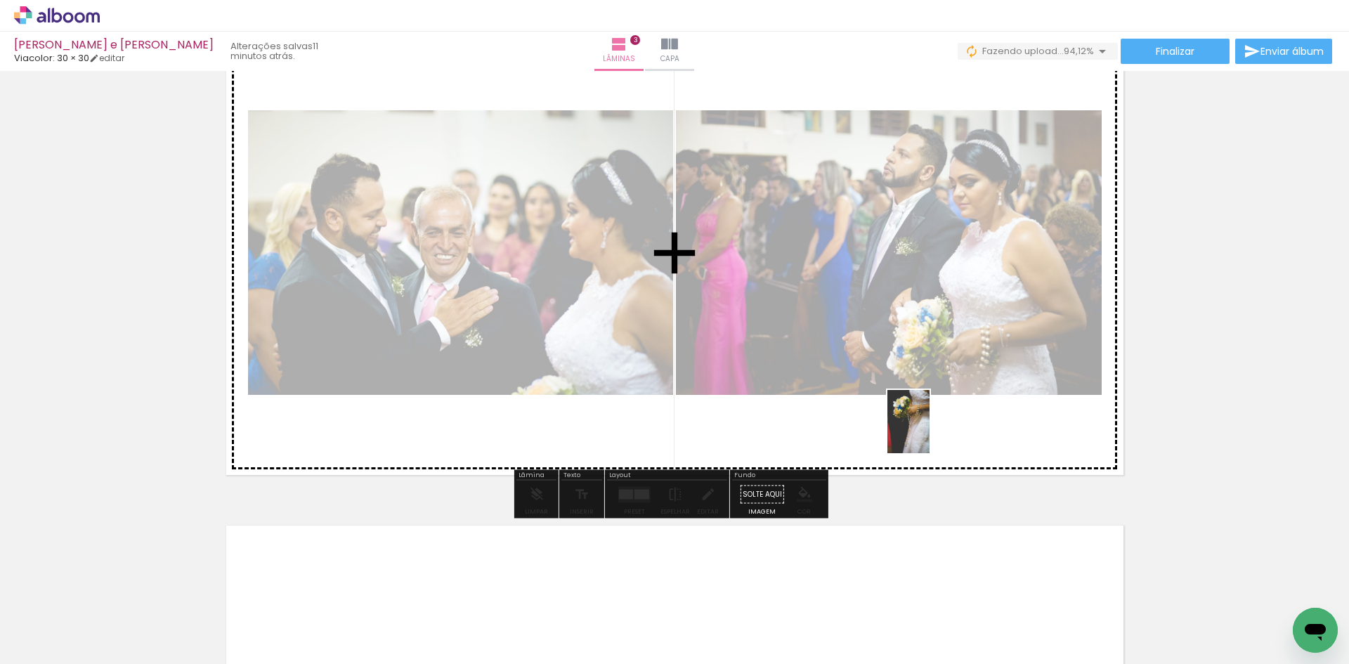
drag, startPoint x: 1013, startPoint y: 613, endPoint x: 929, endPoint y: 431, distance: 200.9
click at [929, 431] on quentale-workspace at bounding box center [674, 332] width 1349 height 664
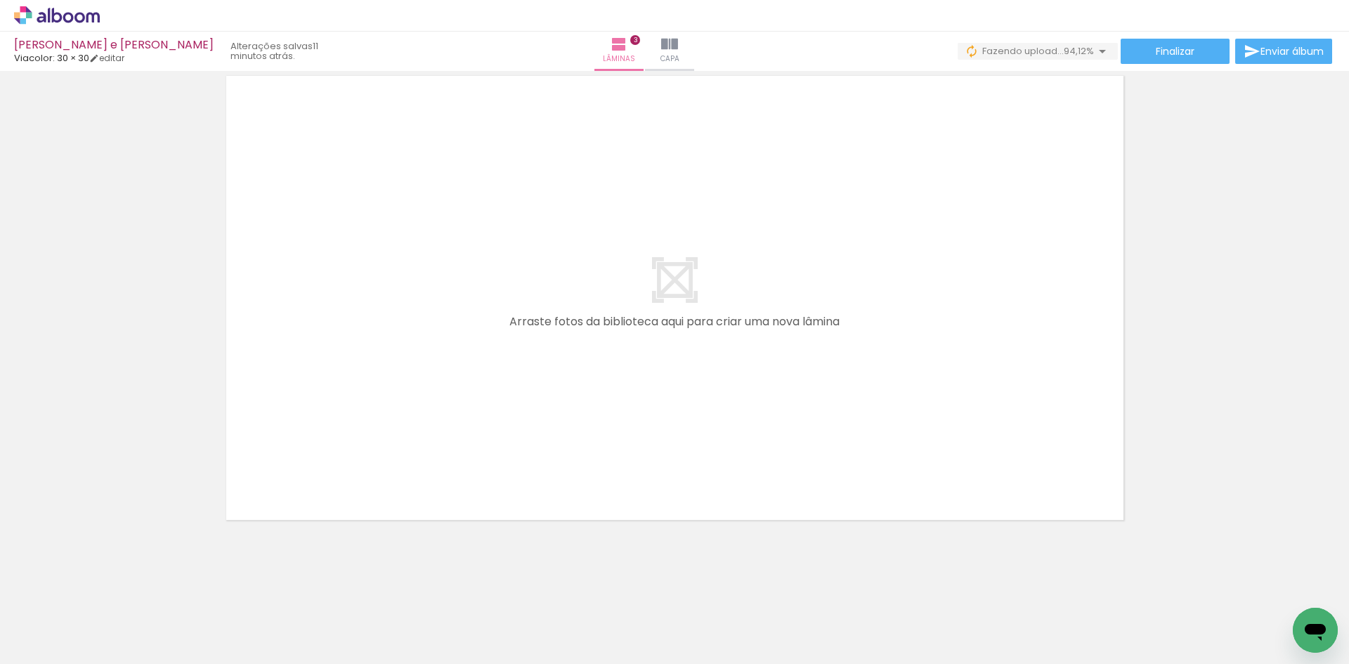
scroll to position [1528, 0]
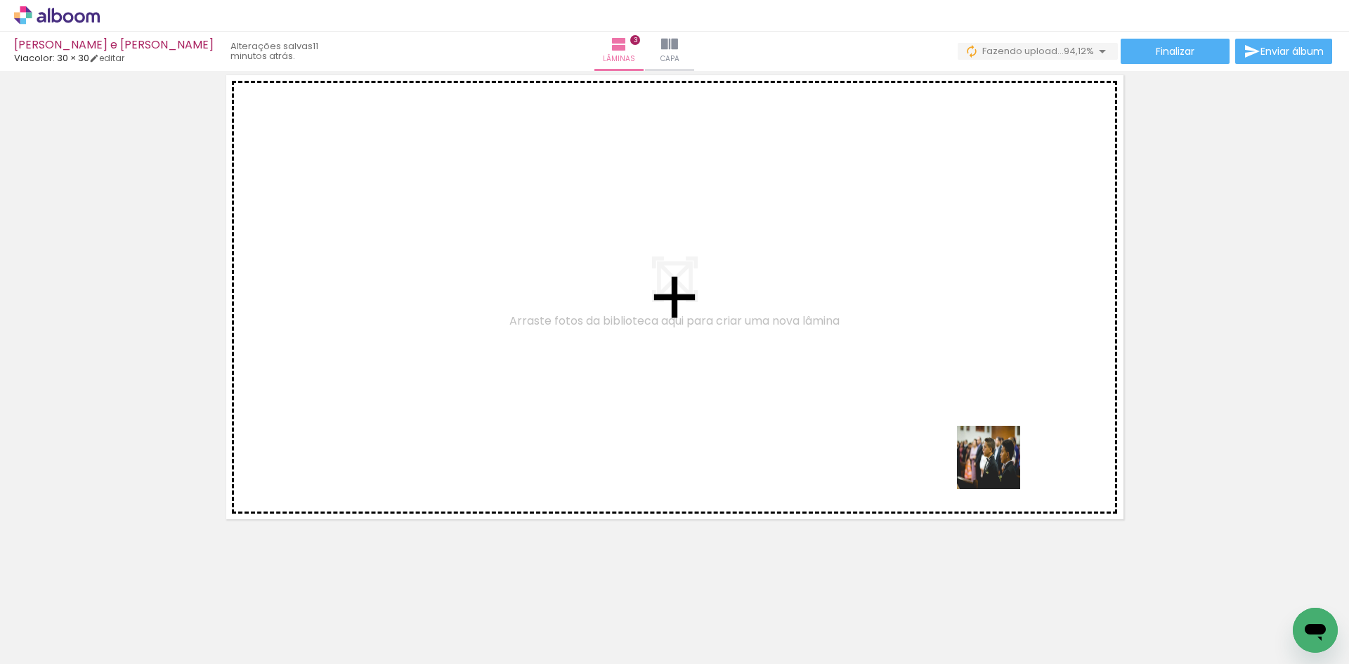
drag, startPoint x: 1254, startPoint y: 630, endPoint x: 947, endPoint y: 418, distance: 372.3
click at [947, 418] on quentale-workspace at bounding box center [674, 332] width 1349 height 664
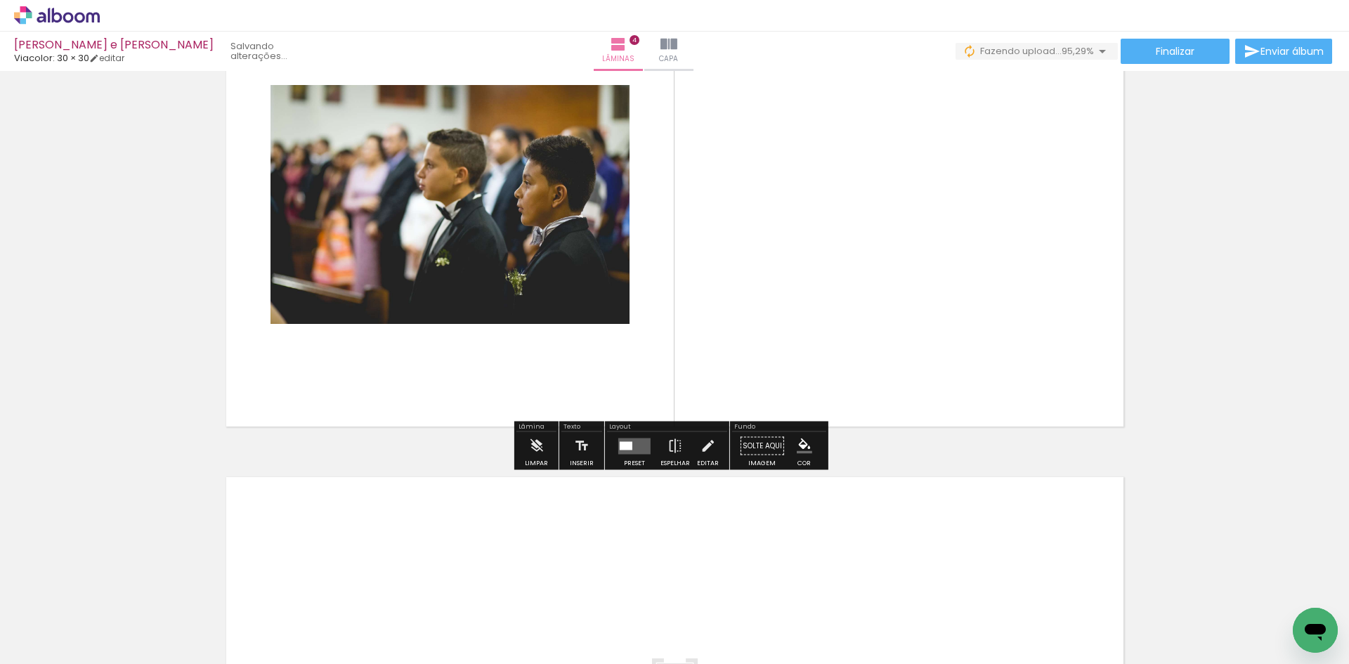
scroll to position [1643, 0]
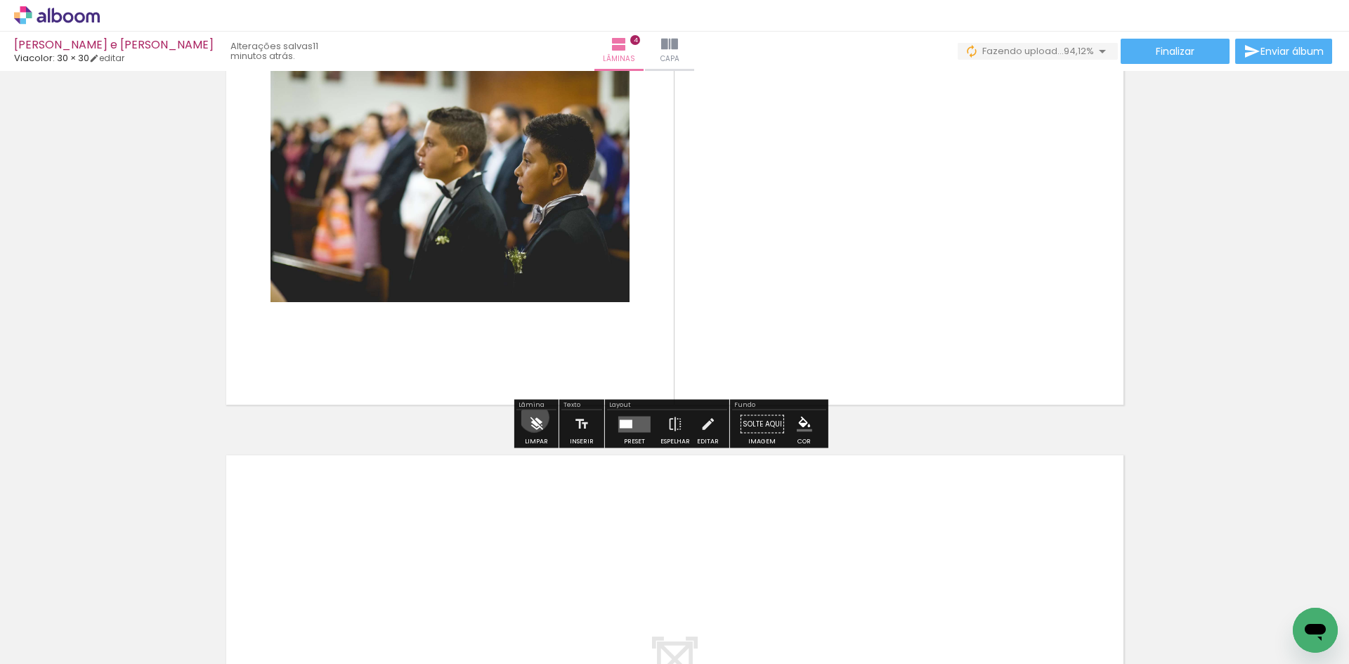
click at [535, 417] on iron-icon at bounding box center [535, 424] width 15 height 28
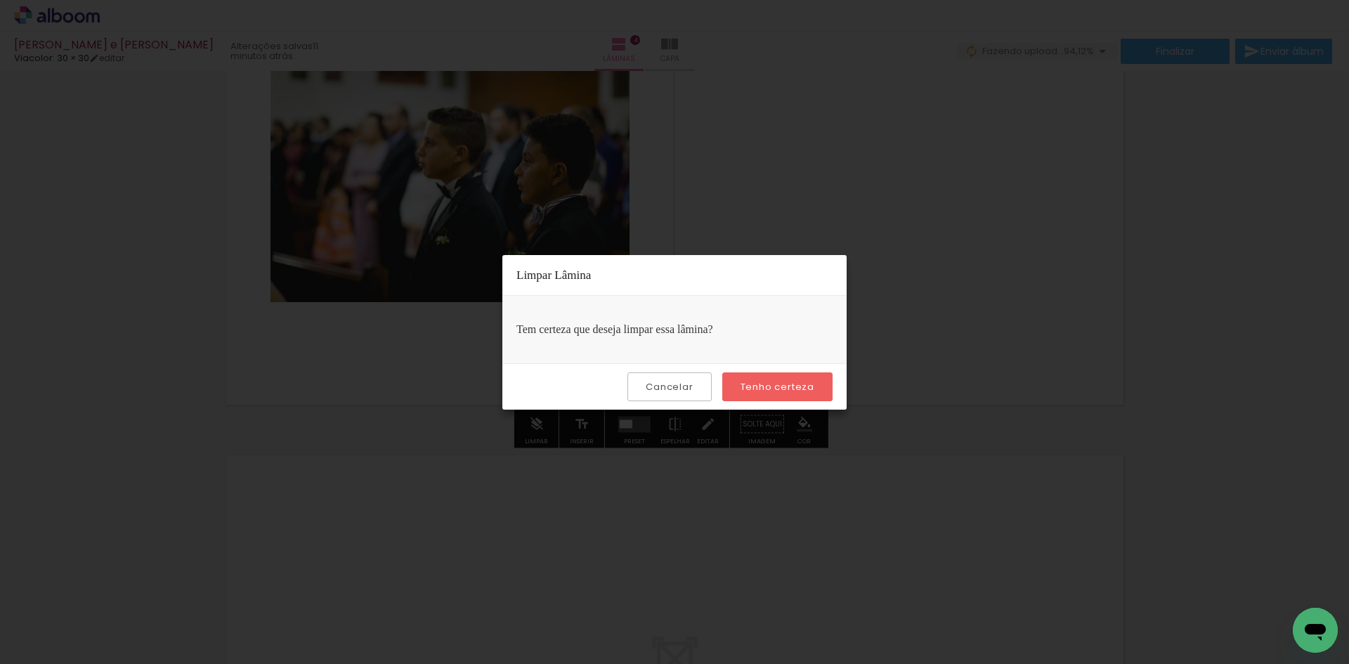
click at [0, 0] on slot "Tenho certeza" at bounding box center [0, 0] width 0 height 0
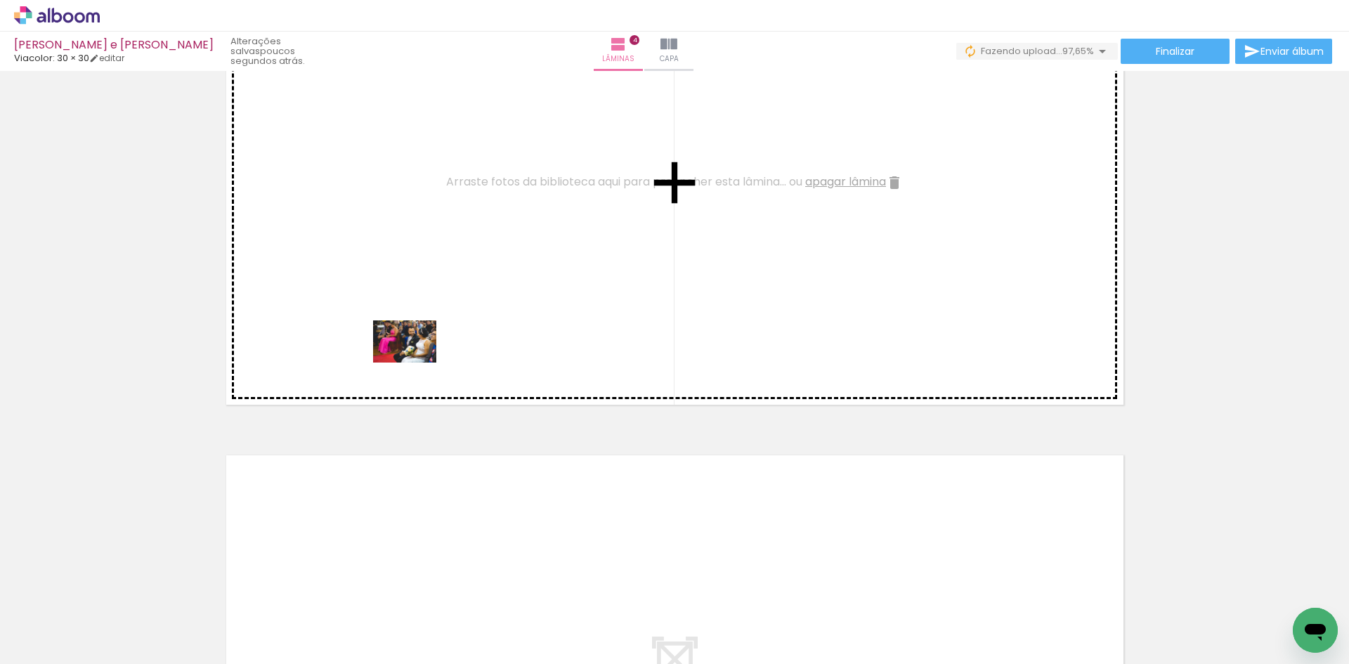
drag, startPoint x: 417, startPoint y: 623, endPoint x: 415, endPoint y: 363, distance: 260.7
click at [415, 363] on quentale-workspace at bounding box center [674, 332] width 1349 height 664
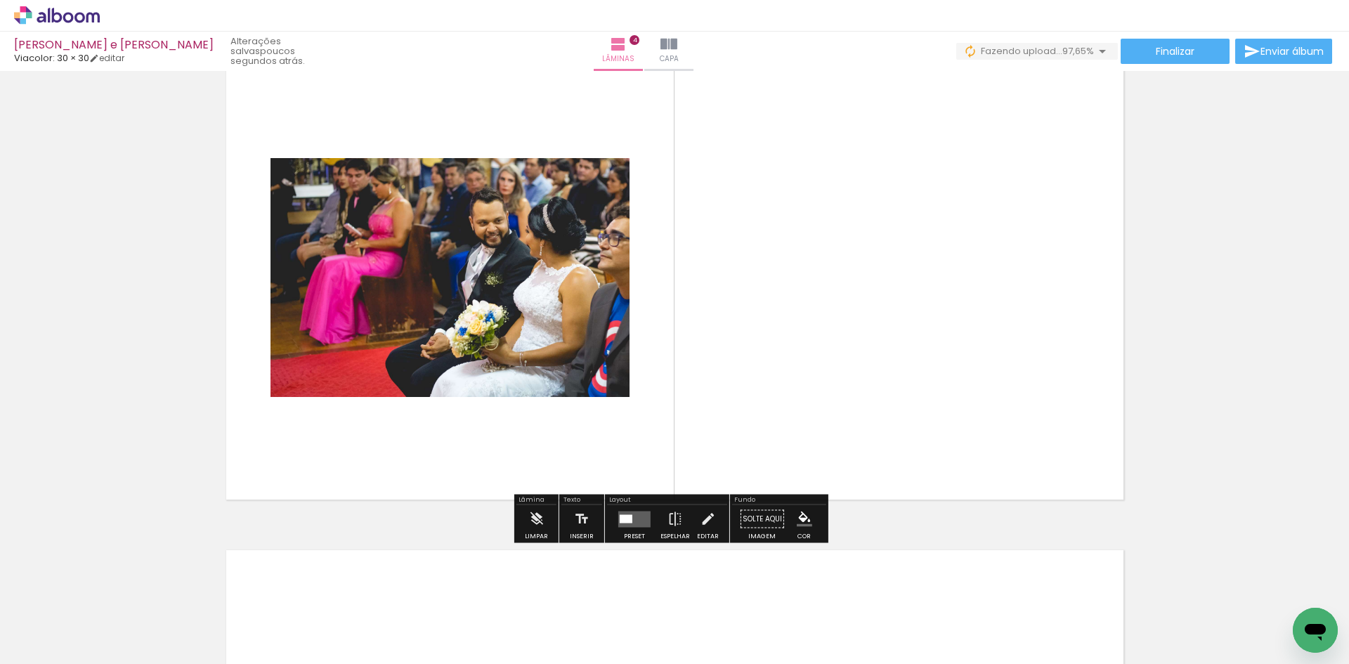
scroll to position [1573, 0]
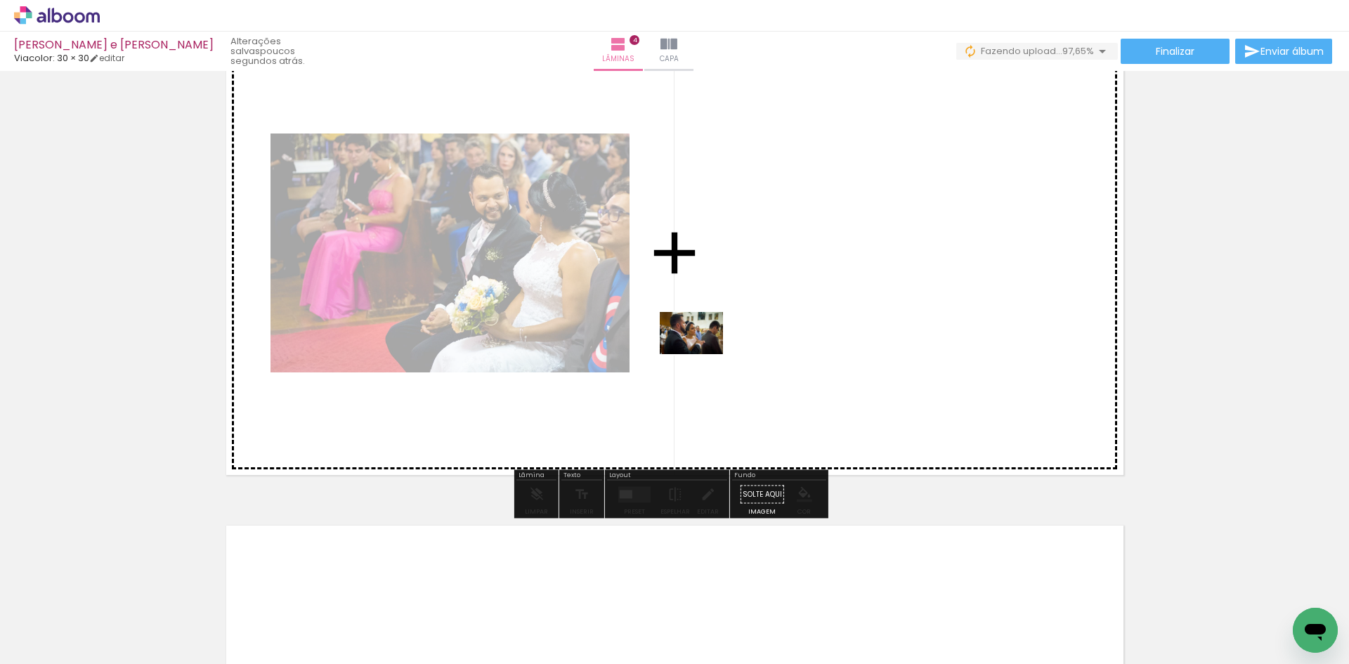
drag, startPoint x: 735, startPoint y: 621, endPoint x: 703, endPoint y: 344, distance: 278.7
click at [703, 344] on quentale-workspace at bounding box center [674, 332] width 1349 height 664
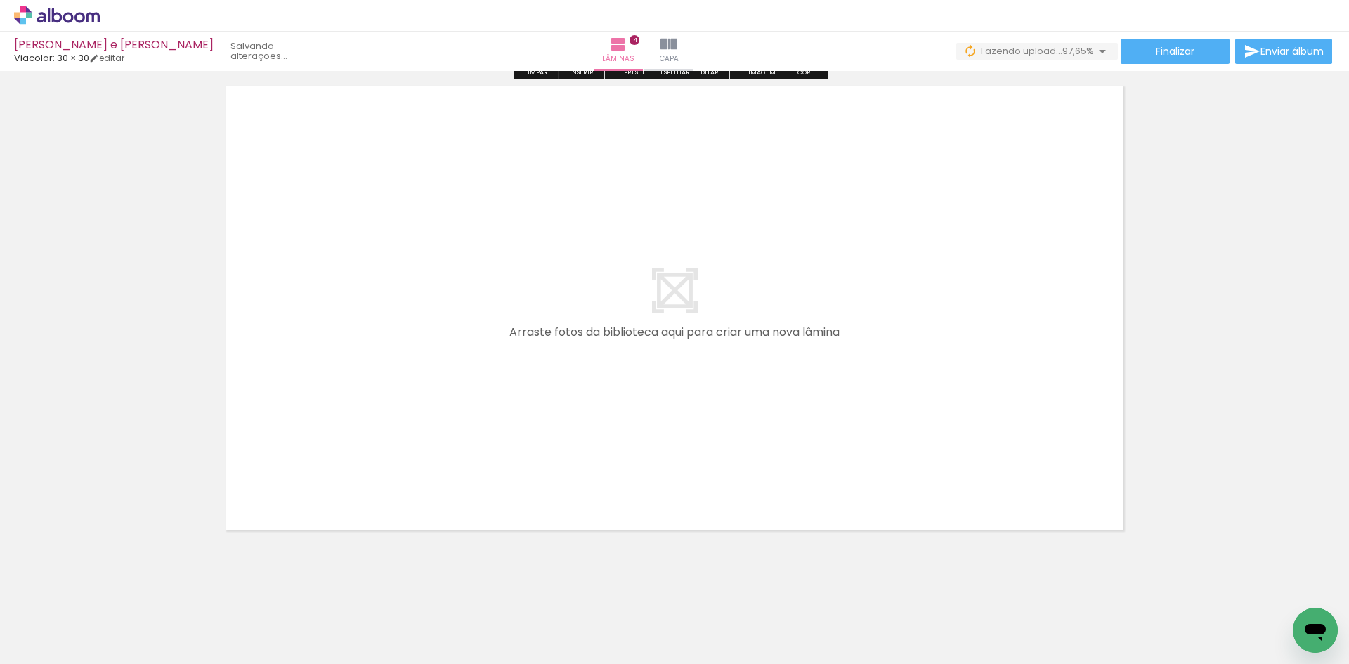
scroll to position [2023, 0]
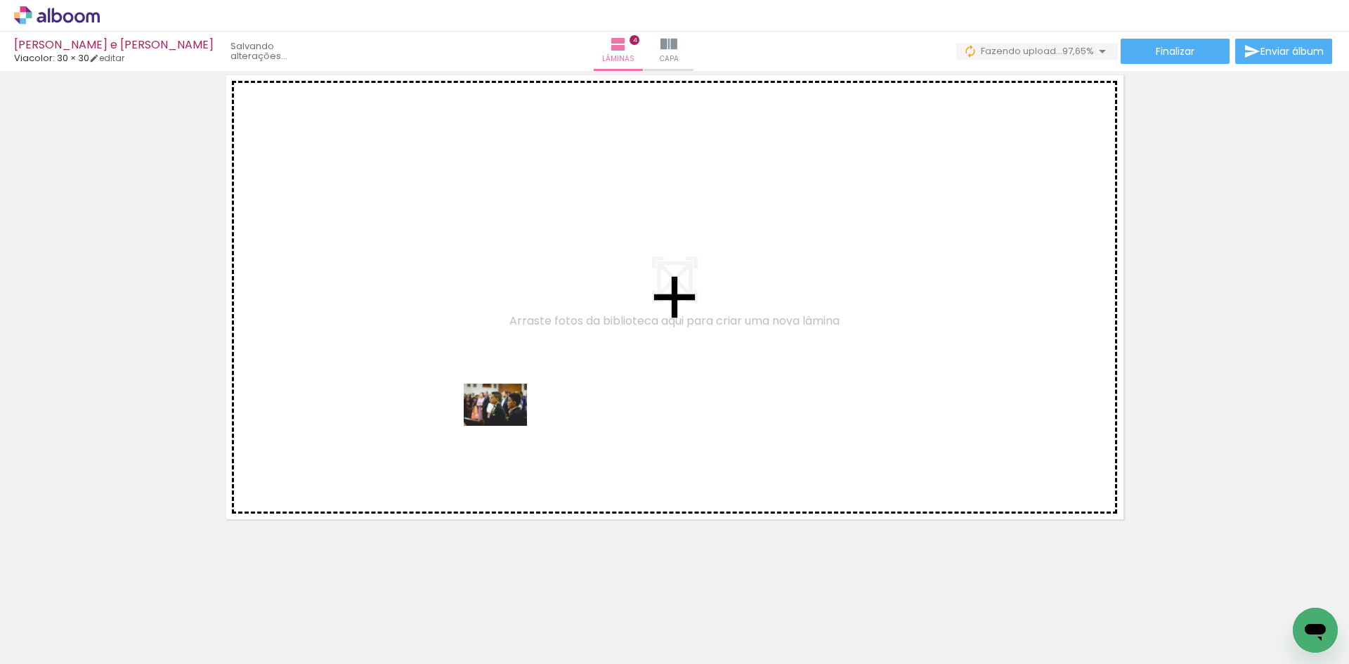
drag, startPoint x: 507, startPoint y: 619, endPoint x: 535, endPoint y: 533, distance: 90.7
click at [505, 426] on quentale-workspace at bounding box center [674, 332] width 1349 height 664
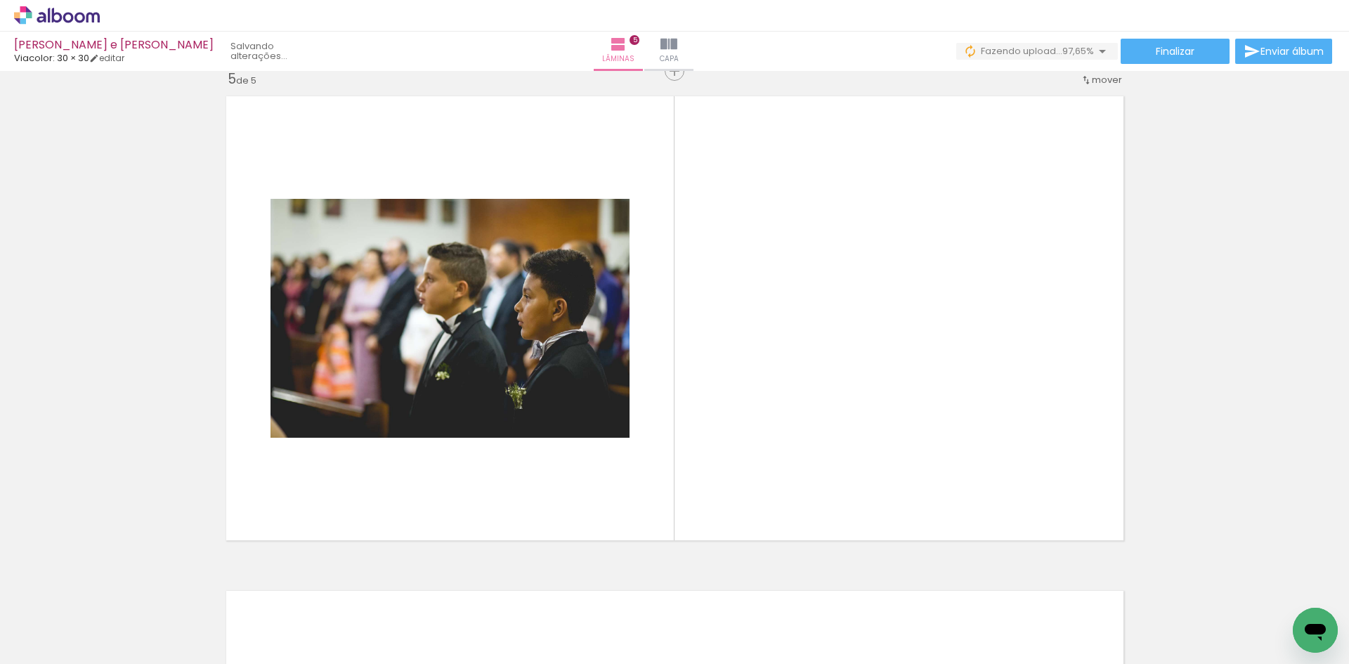
scroll to position [1997, 0]
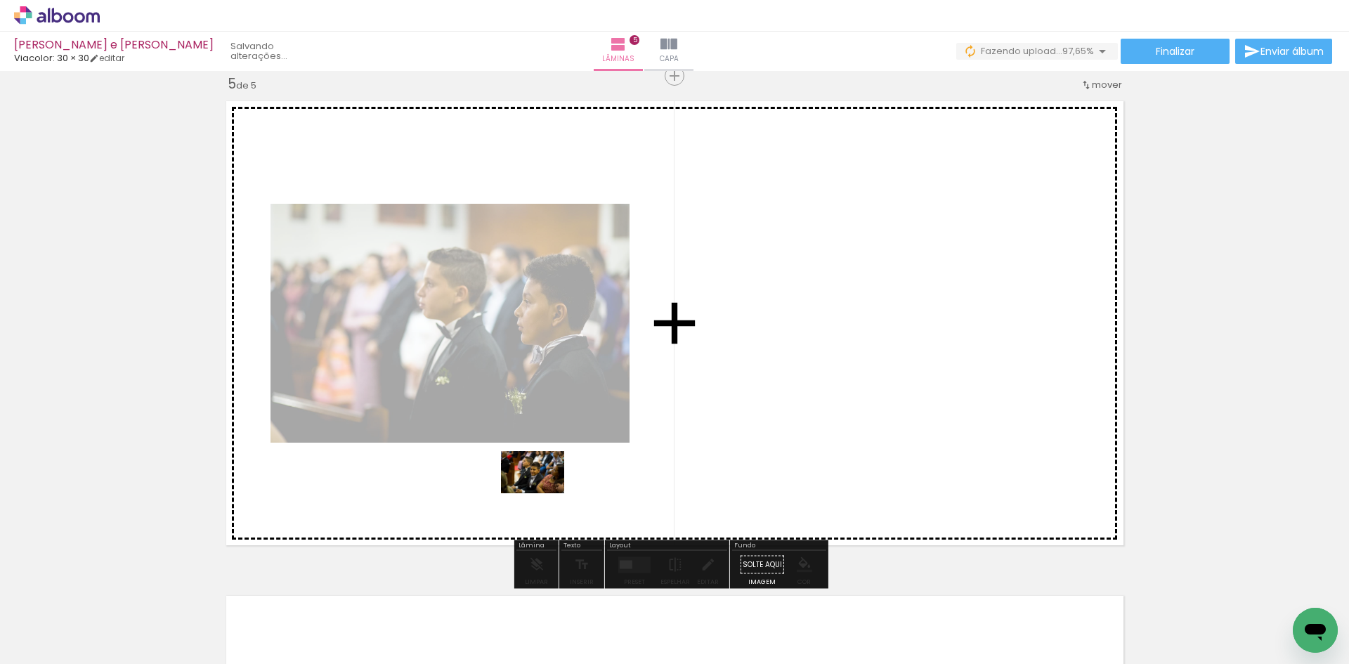
drag, startPoint x: 577, startPoint y: 618, endPoint x: 543, endPoint y: 493, distance: 128.9
click at [543, 493] on quentale-workspace at bounding box center [674, 332] width 1349 height 664
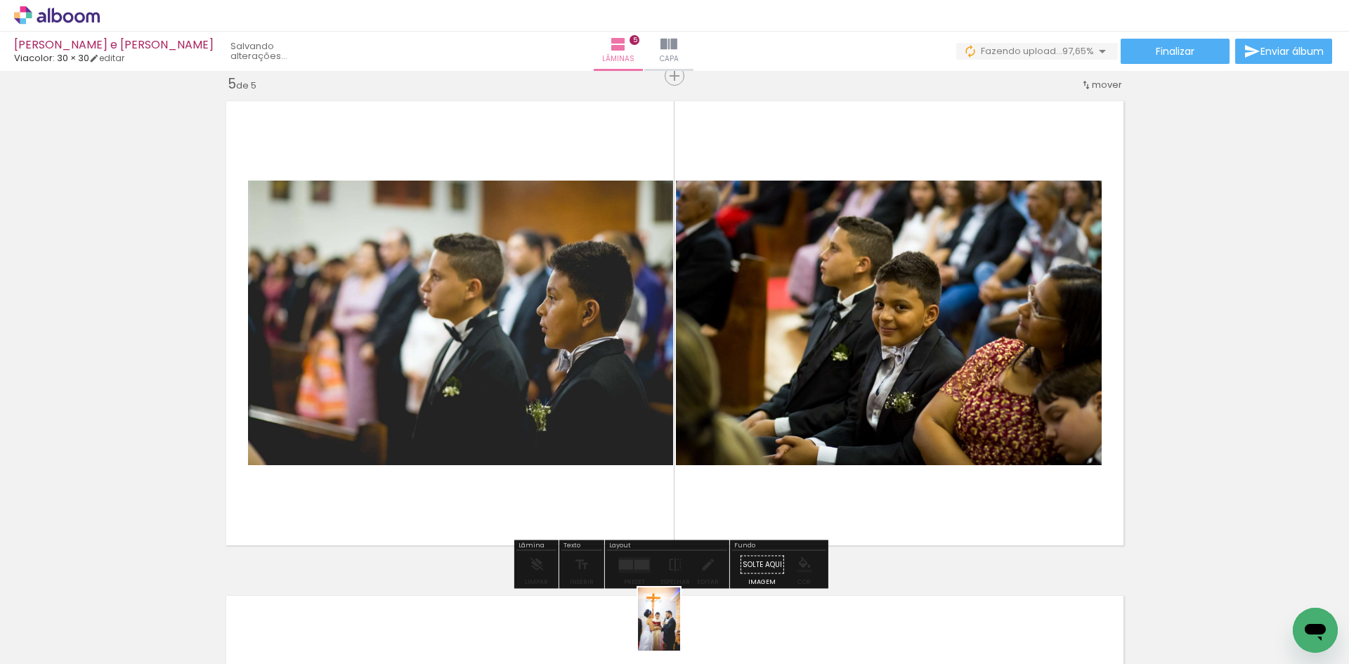
drag, startPoint x: 651, startPoint y: 636, endPoint x: 680, endPoint y: 630, distance: 29.5
click at [669, 630] on div at bounding box center [646, 617] width 46 height 70
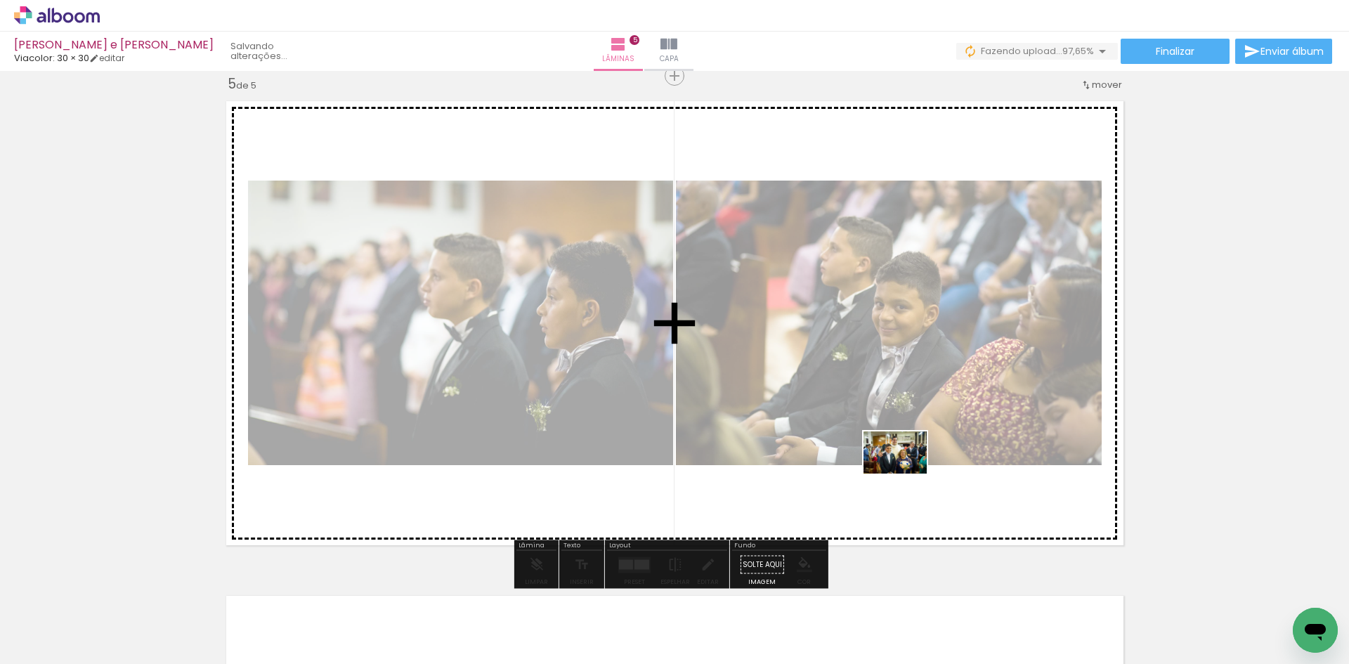
drag, startPoint x: 1220, startPoint y: 623, endPoint x: 906, endPoint y: 474, distance: 347.7
click at [906, 474] on quentale-workspace at bounding box center [674, 332] width 1349 height 664
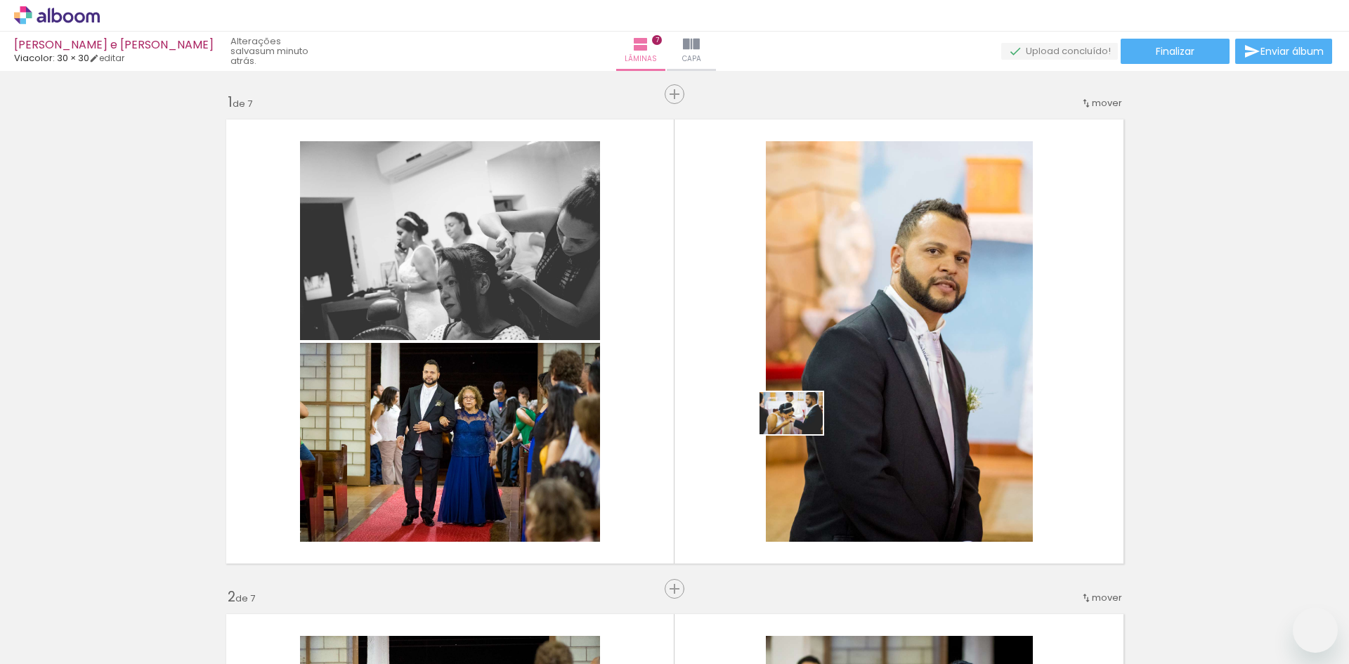
click at [802, 434] on quentale-workspace at bounding box center [674, 332] width 1349 height 664
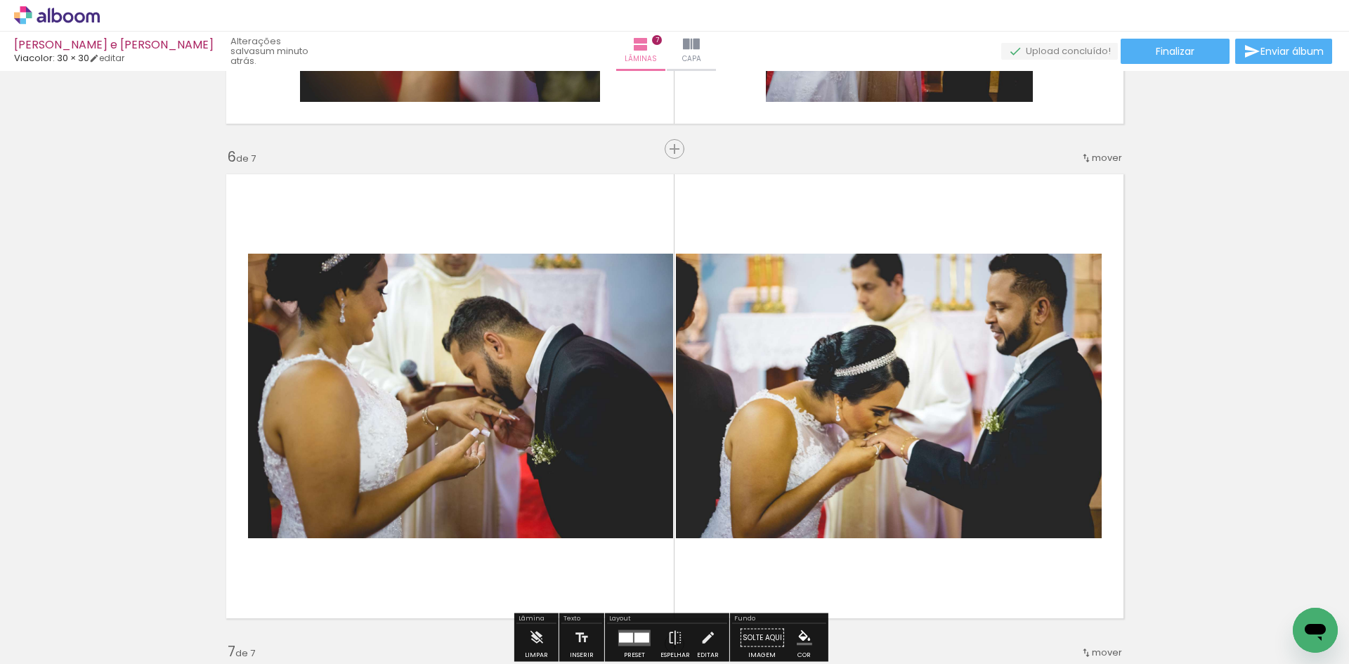
scroll to position [0, 754]
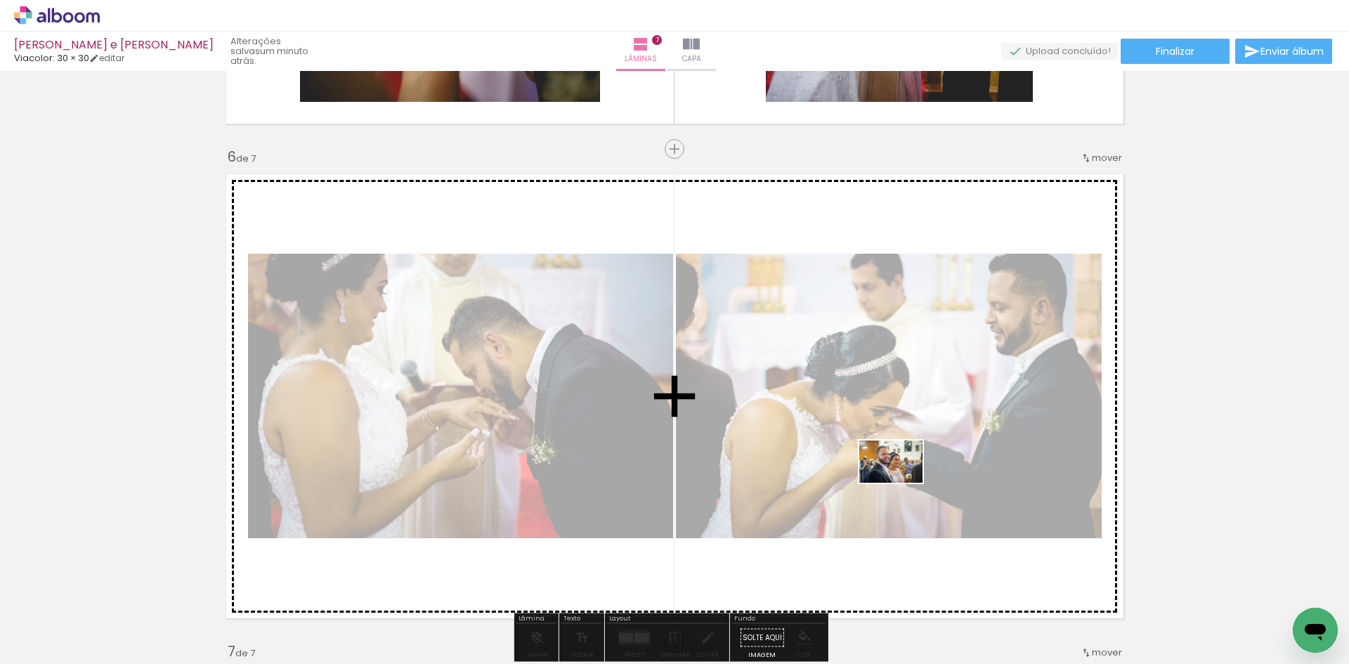
drag, startPoint x: 1127, startPoint y: 624, endPoint x: 902, endPoint y: 483, distance: 266.2
click at [902, 483] on quentale-workspace at bounding box center [674, 332] width 1349 height 664
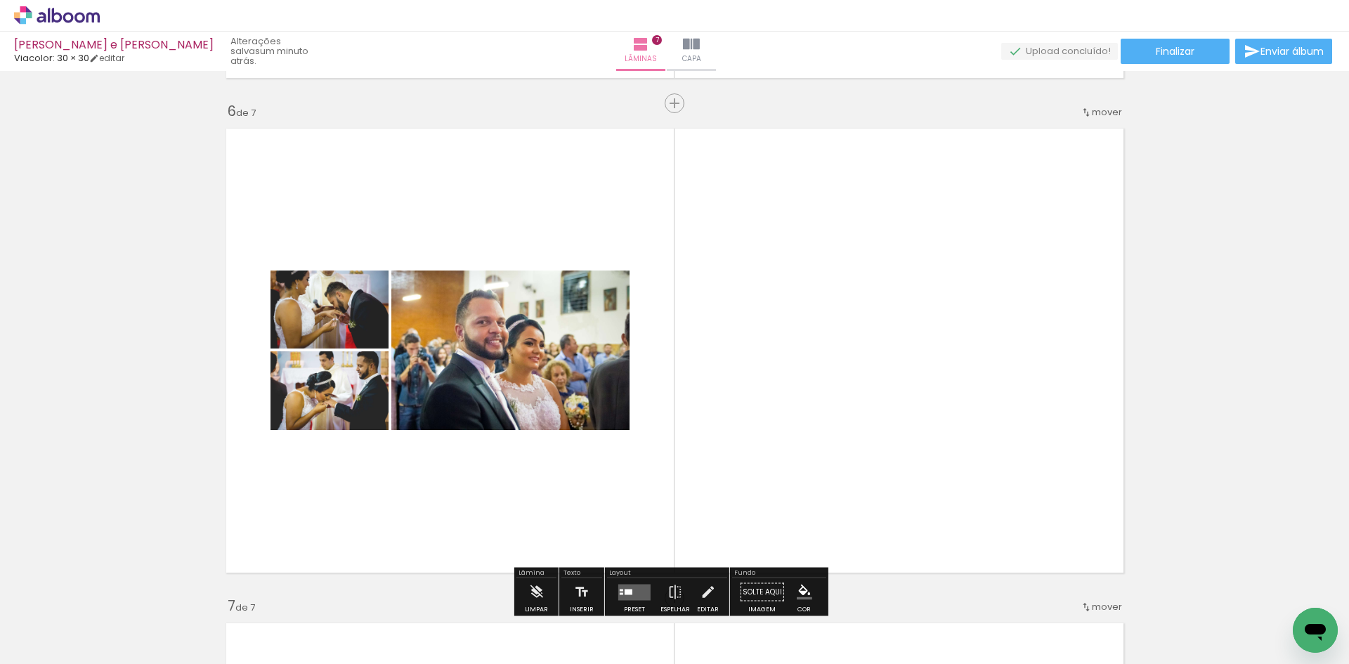
scroll to position [2489, 0]
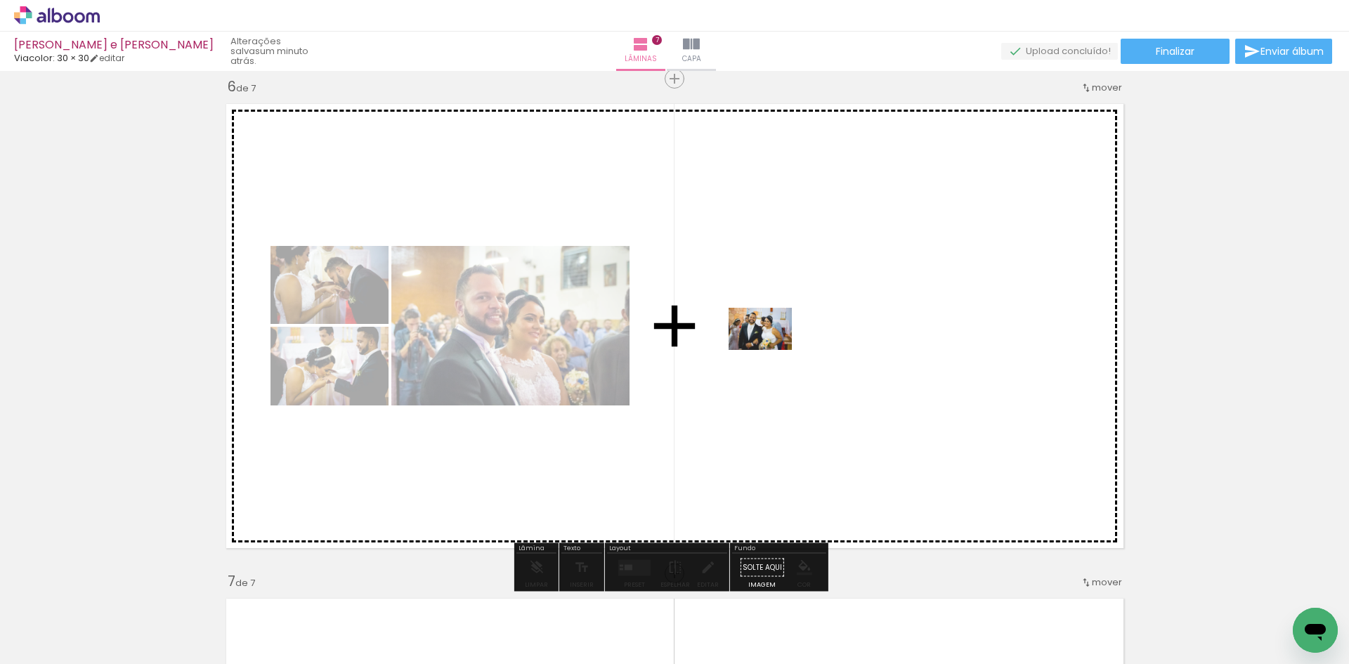
drag, startPoint x: 1275, startPoint y: 617, endPoint x: 771, endPoint y: 350, distance: 570.3
click at [771, 350] on quentale-workspace at bounding box center [674, 332] width 1349 height 664
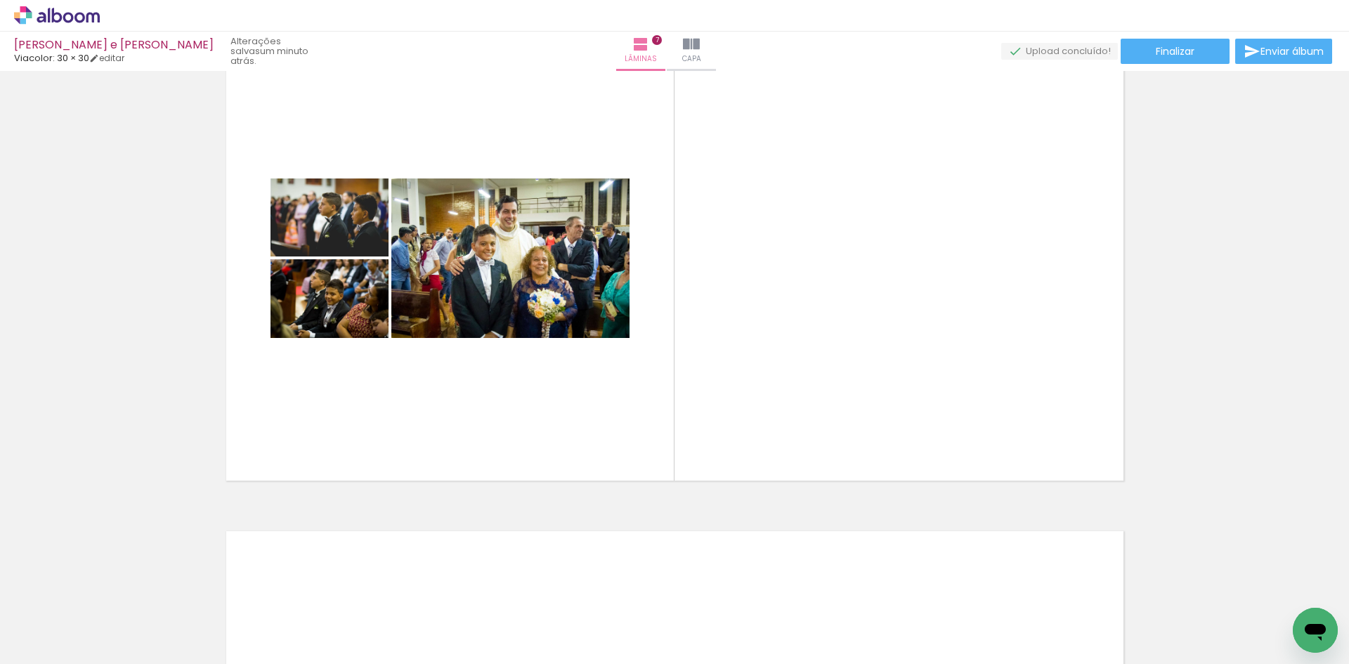
scroll to position [0, 1359]
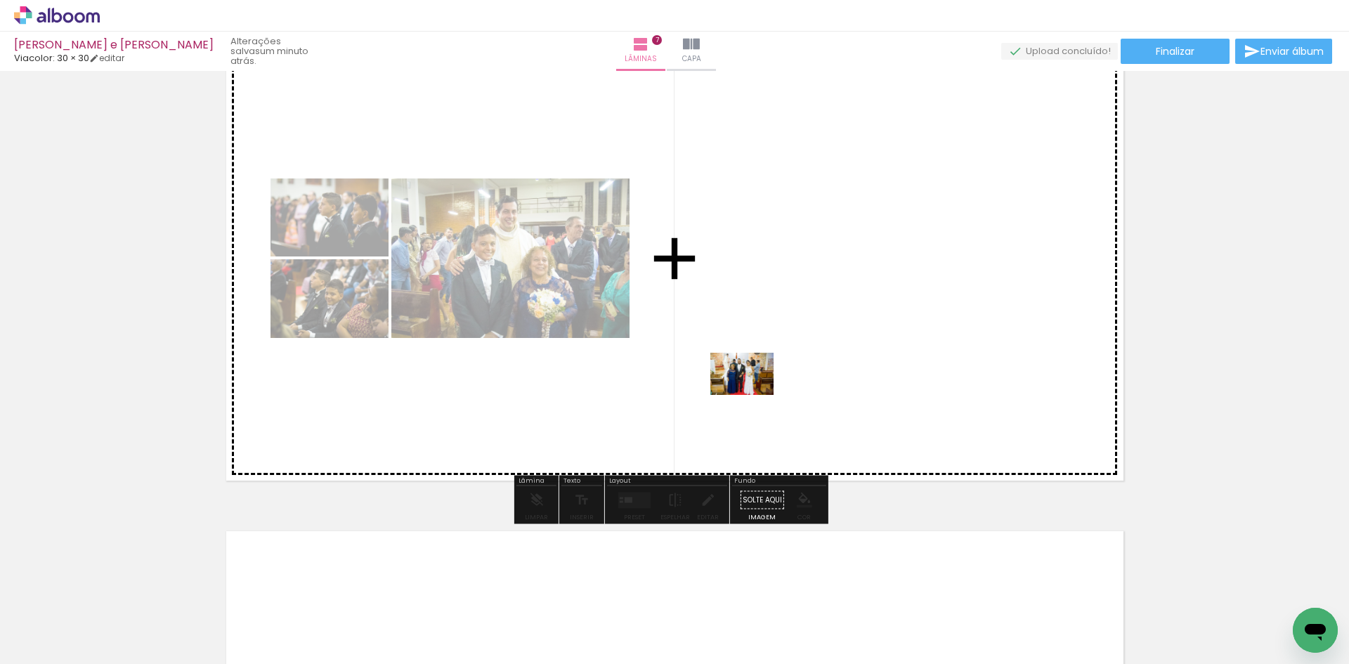
drag, startPoint x: 762, startPoint y: 623, endPoint x: 762, endPoint y: 372, distance: 251.6
click at [762, 372] on quentale-workspace at bounding box center [674, 332] width 1349 height 664
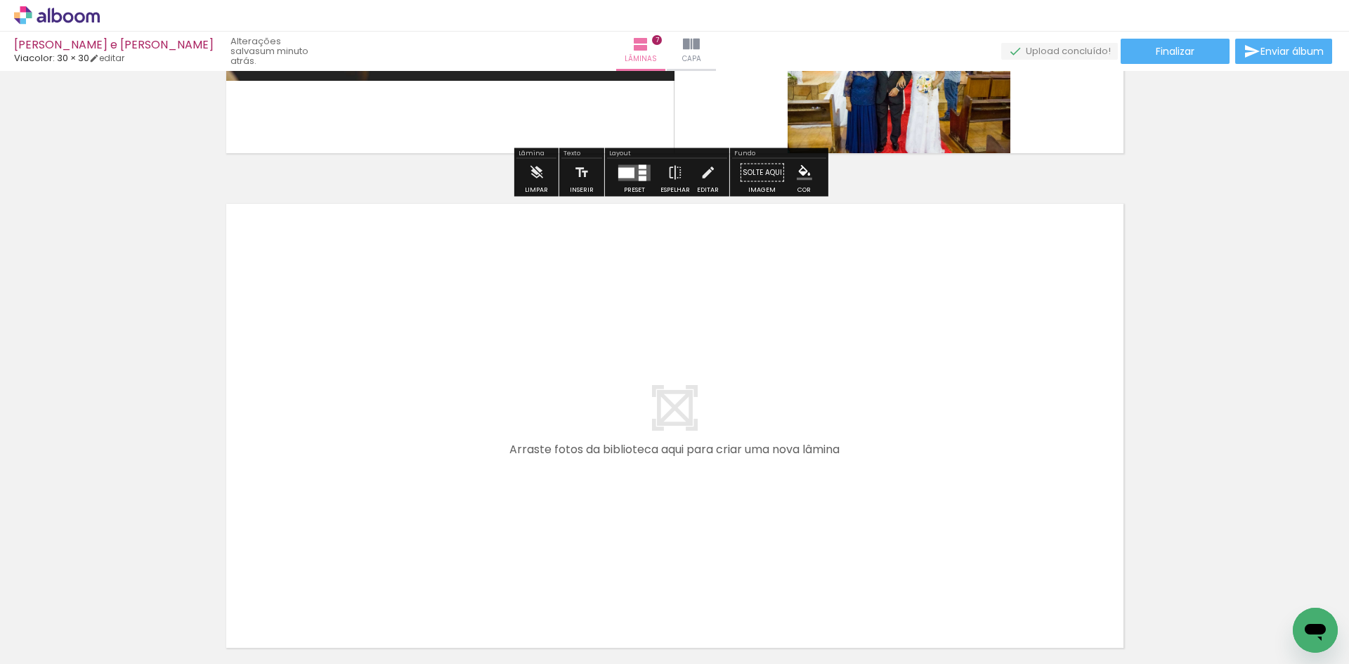
scroll to position [3403, 0]
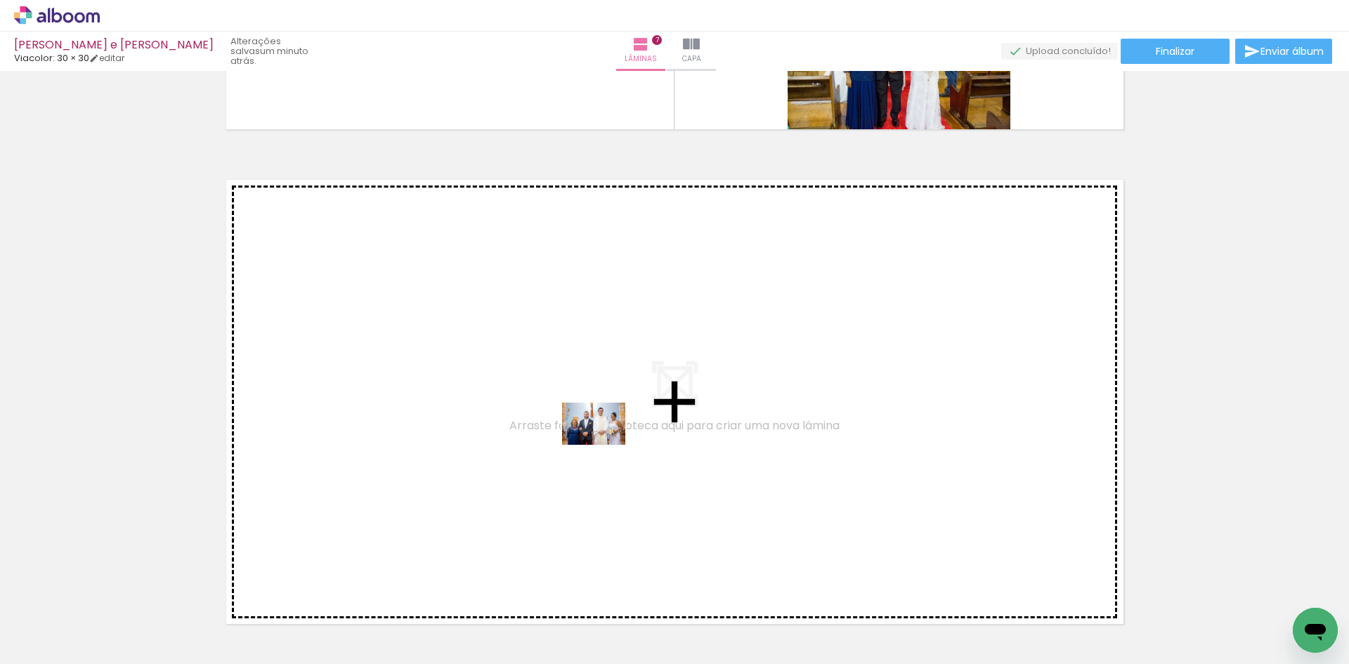
drag, startPoint x: 801, startPoint y: 586, endPoint x: 977, endPoint y: 614, distance: 177.9
click at [603, 445] on quentale-workspace at bounding box center [674, 332] width 1349 height 664
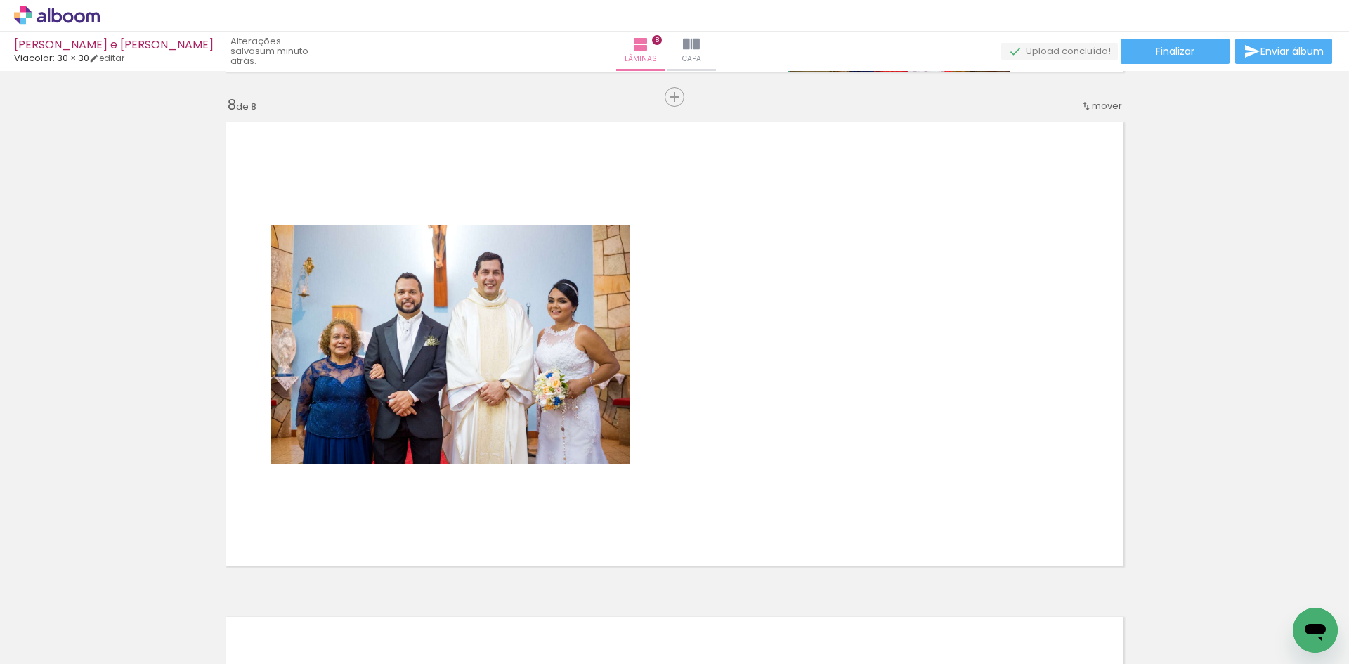
scroll to position [3481, 0]
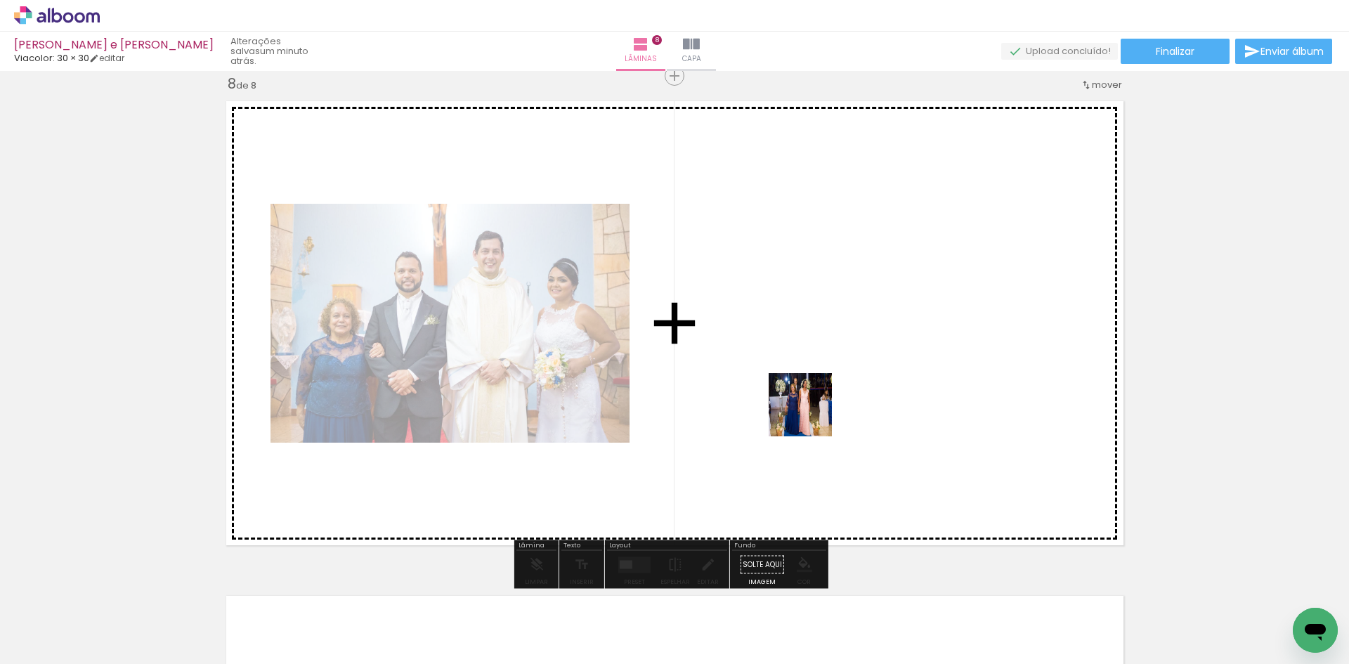
drag, startPoint x: 935, startPoint y: 621, endPoint x: 793, endPoint y: 385, distance: 275.9
click at [793, 385] on quentale-workspace at bounding box center [674, 332] width 1349 height 664
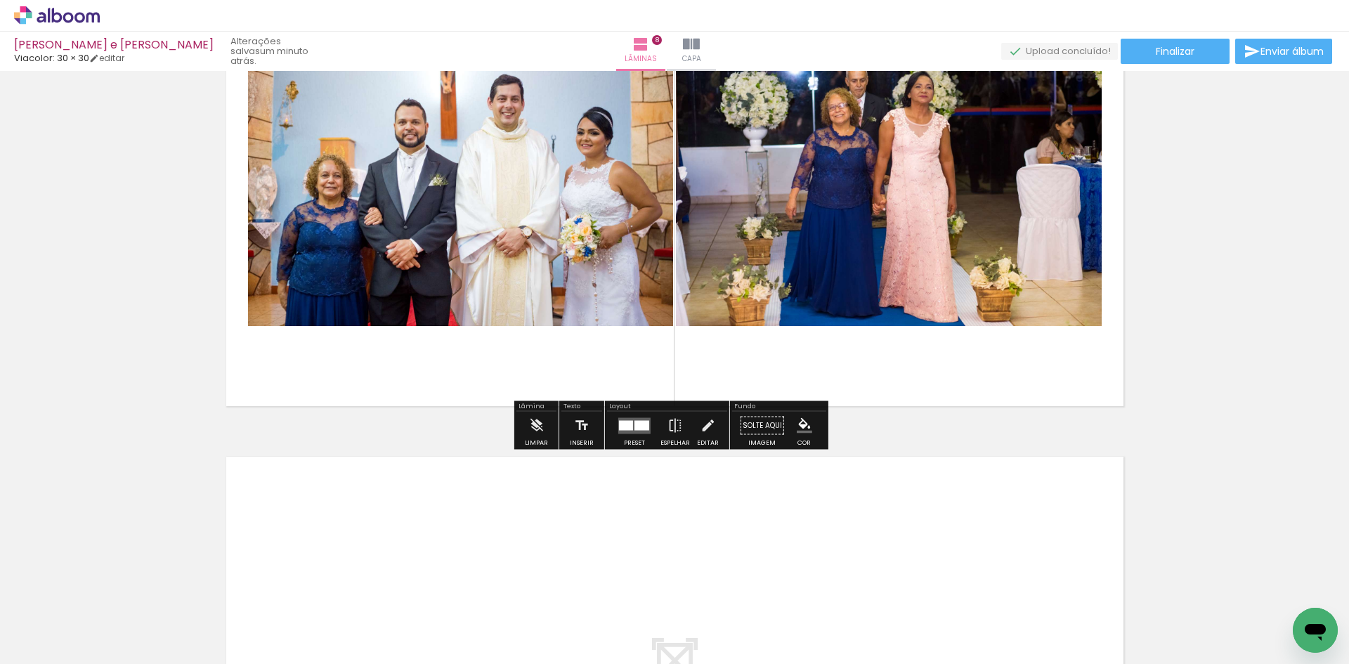
scroll to position [3622, 0]
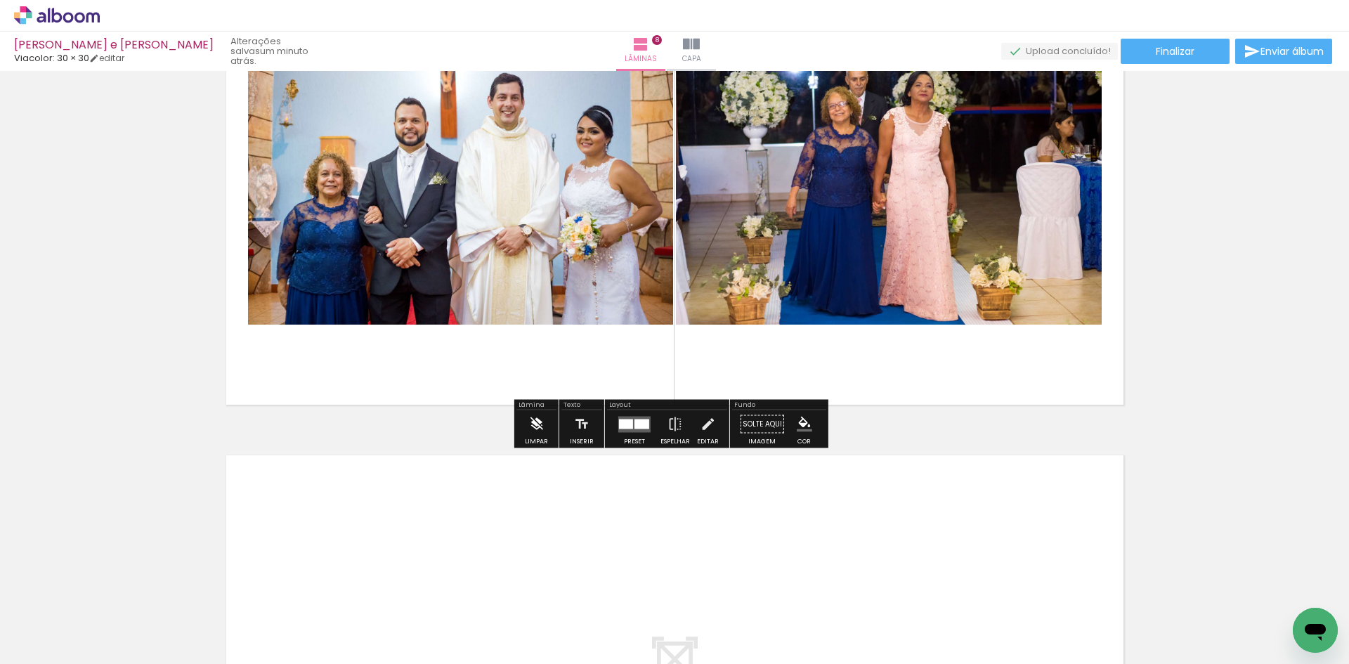
click at [529, 422] on iron-icon at bounding box center [535, 424] width 15 height 28
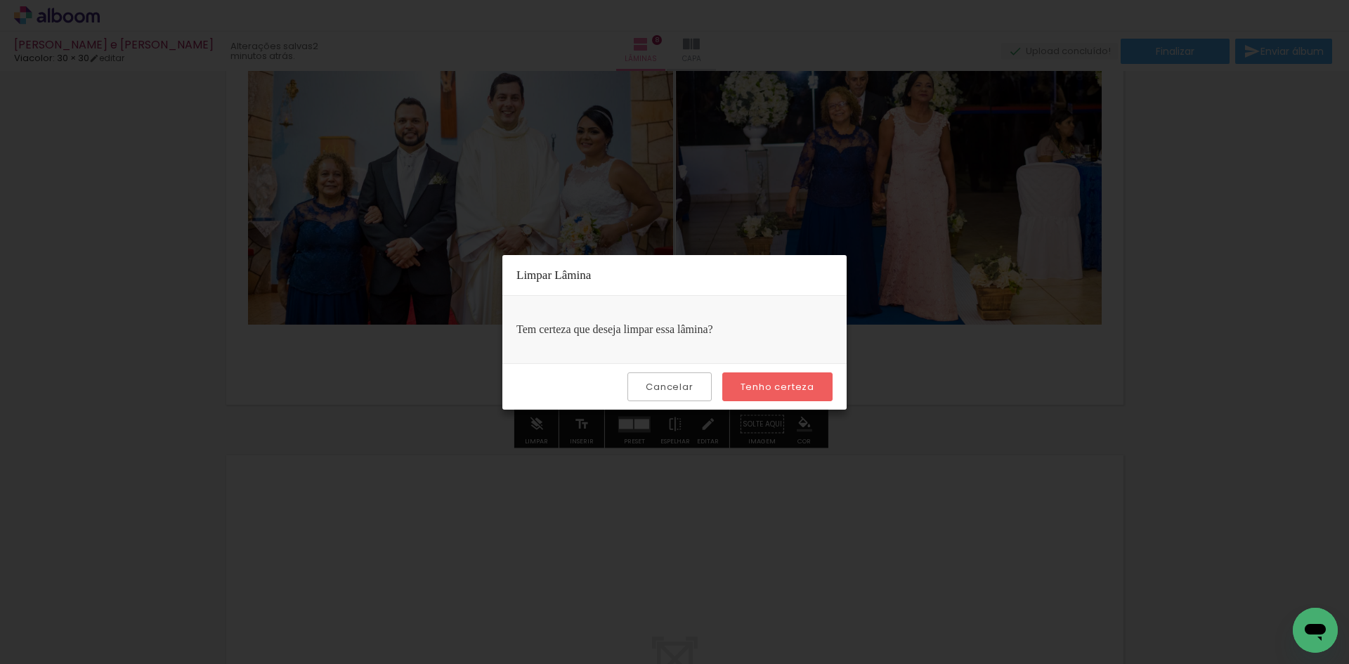
click at [0, 0] on slot "Tenho certeza" at bounding box center [0, 0] width 0 height 0
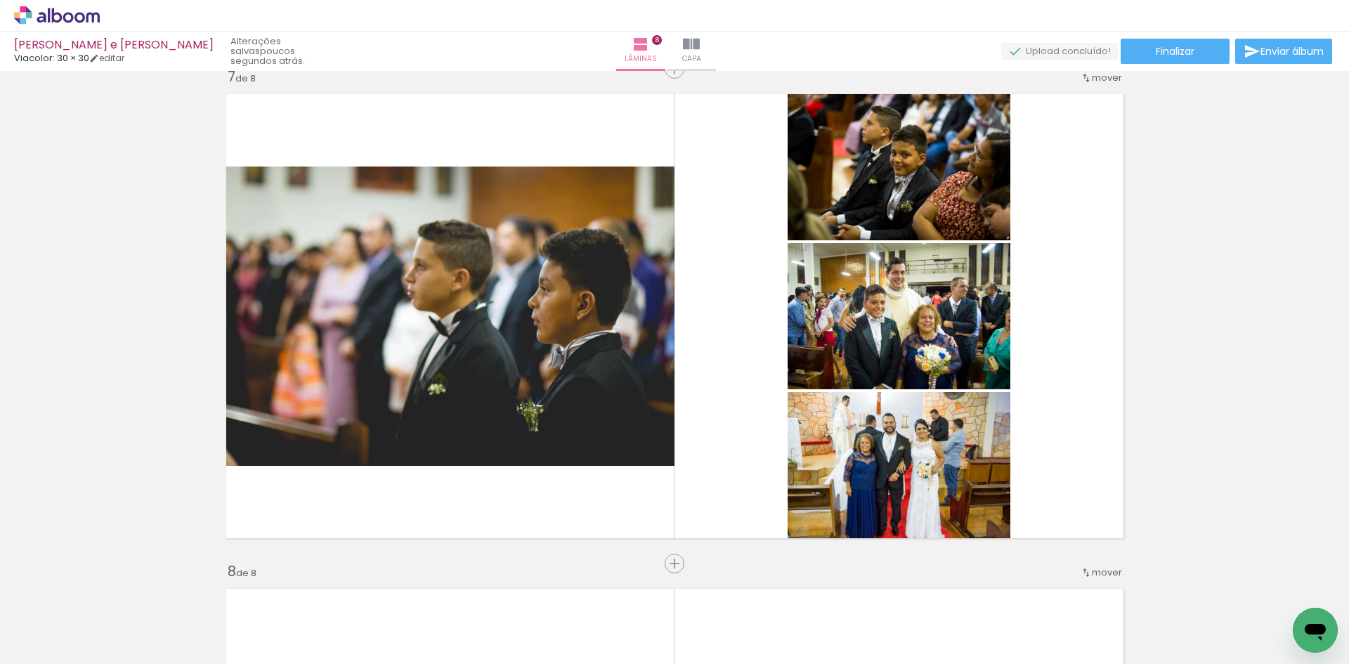
scroll to position [3022, 0]
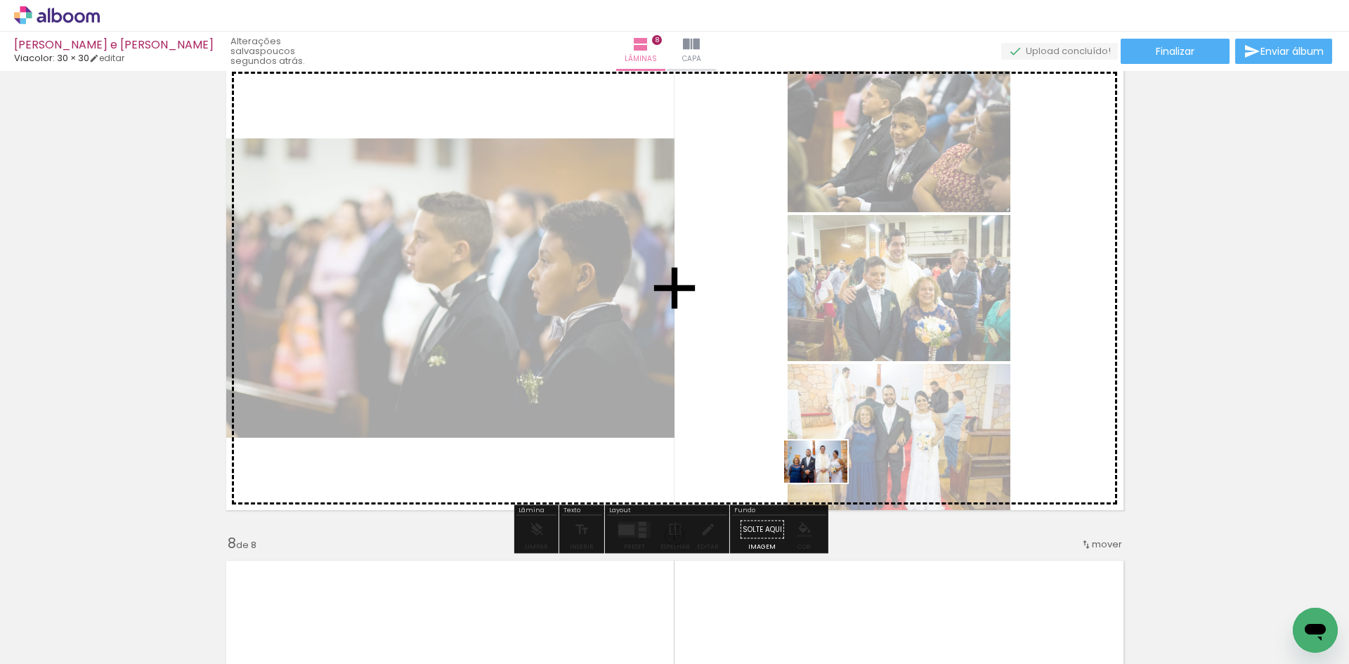
drag, startPoint x: 843, startPoint y: 619, endPoint x: 822, endPoint y: 454, distance: 166.4
click at [819, 469] on quentale-workspace at bounding box center [674, 332] width 1349 height 664
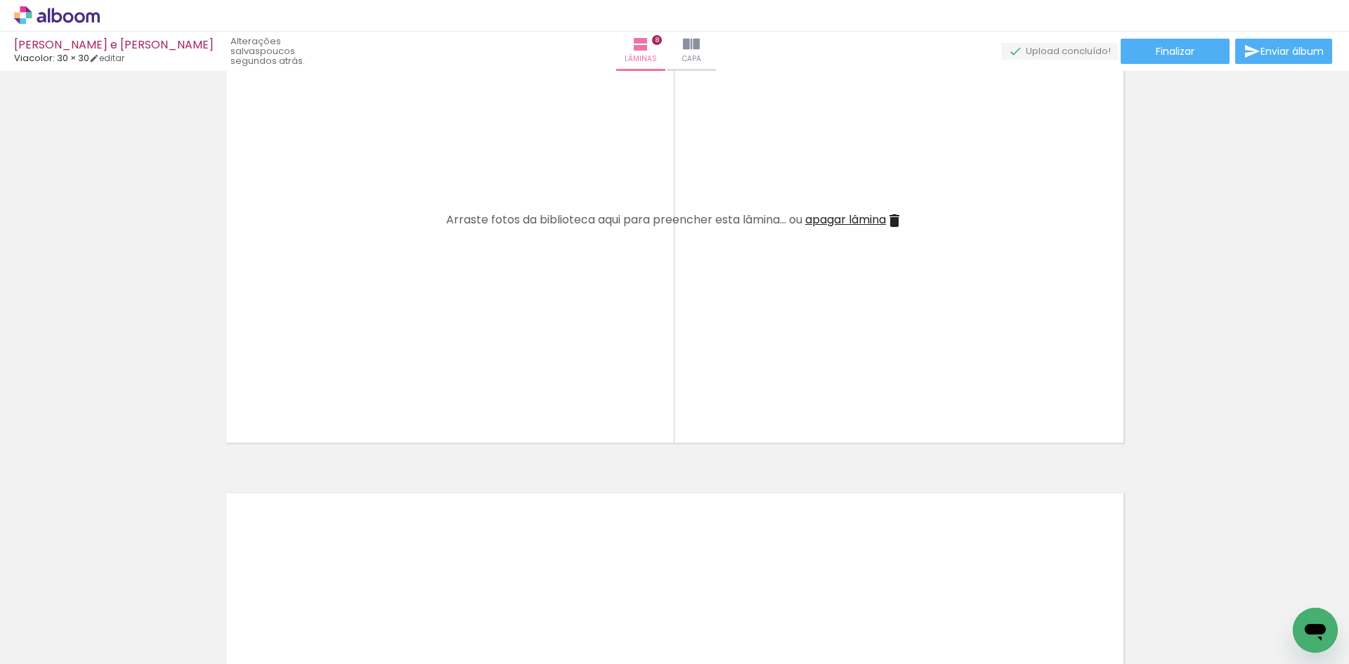
scroll to position [0, 1842]
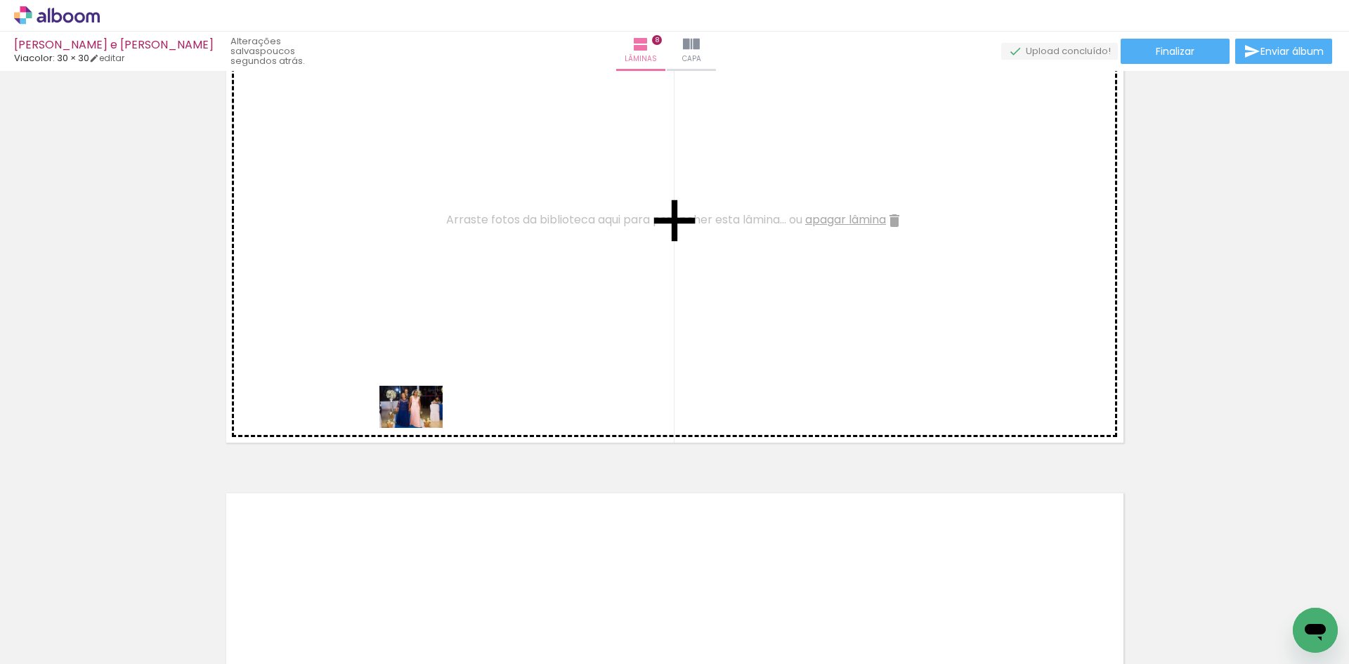
drag, startPoint x: 416, startPoint y: 629, endPoint x: 424, endPoint y: 412, distance: 217.3
click at [424, 412] on quentale-workspace at bounding box center [674, 332] width 1349 height 664
